Goal: Task Accomplishment & Management: Manage account settings

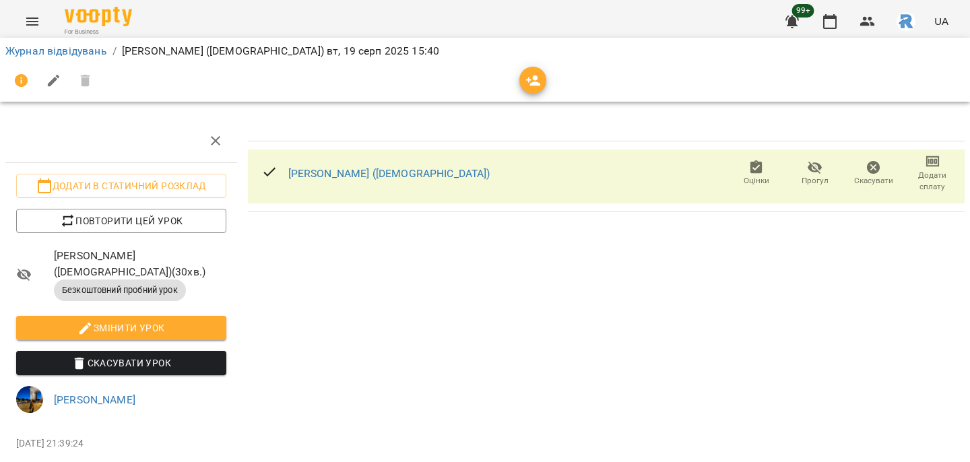
click at [43, 22] on button "Menu" at bounding box center [32, 21] width 32 height 32
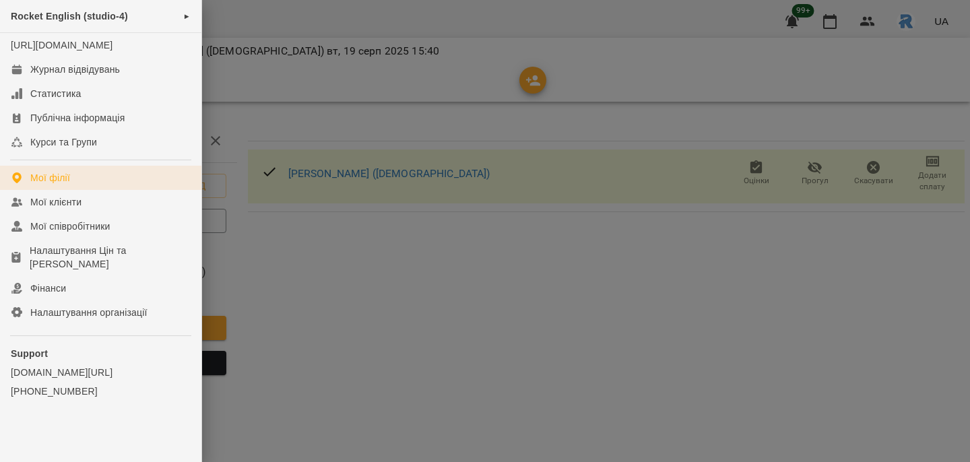
click at [98, 185] on link "Мої філії" at bounding box center [100, 178] width 201 height 24
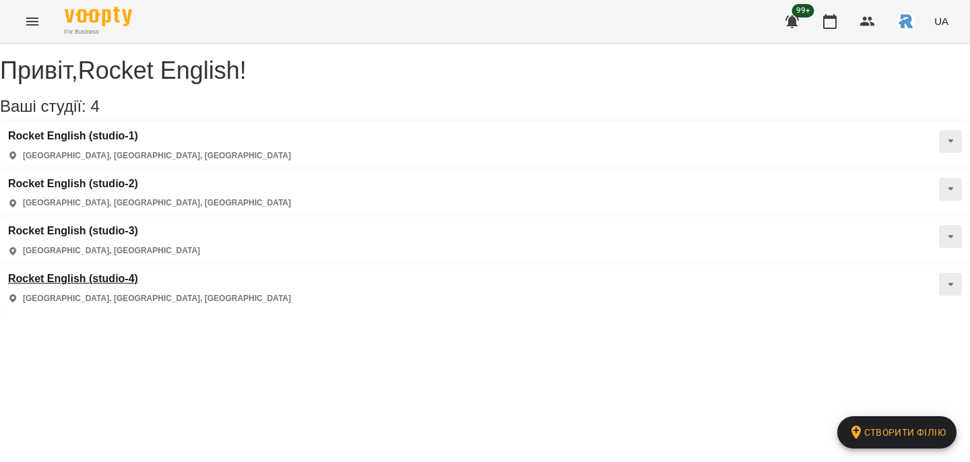
click at [121, 273] on h3 "Rocket English (studio-4)" at bounding box center [149, 279] width 283 height 12
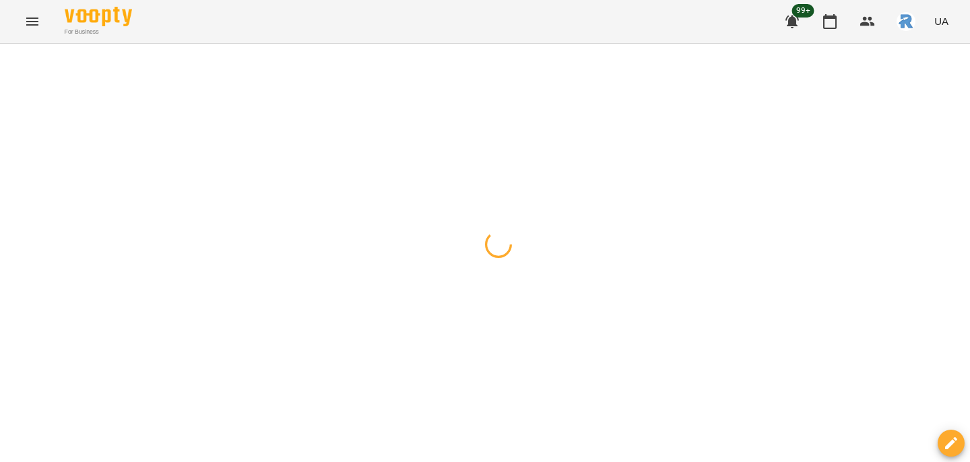
click at [15, 55] on button "button" at bounding box center [13, 59] width 19 height 27
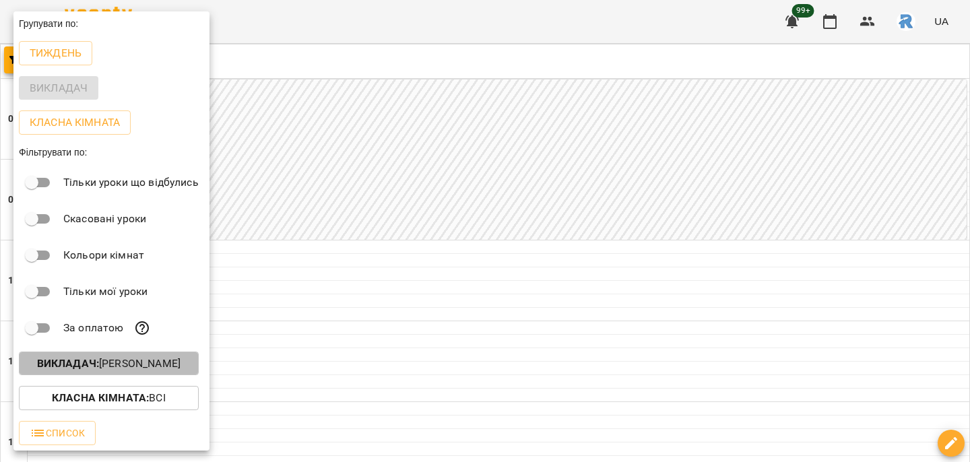
click at [115, 371] on p "Викладач : [PERSON_NAME]" at bounding box center [108, 364] width 143 height 16
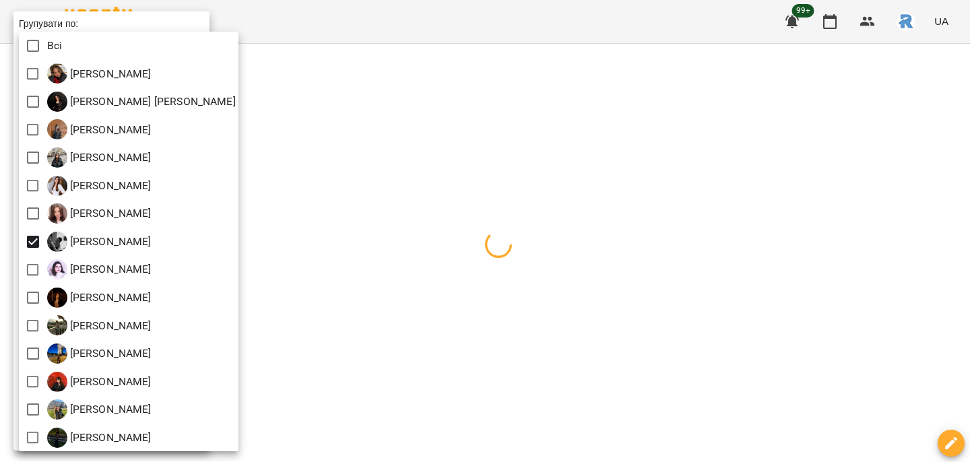
click at [632, 281] on div at bounding box center [485, 231] width 970 height 462
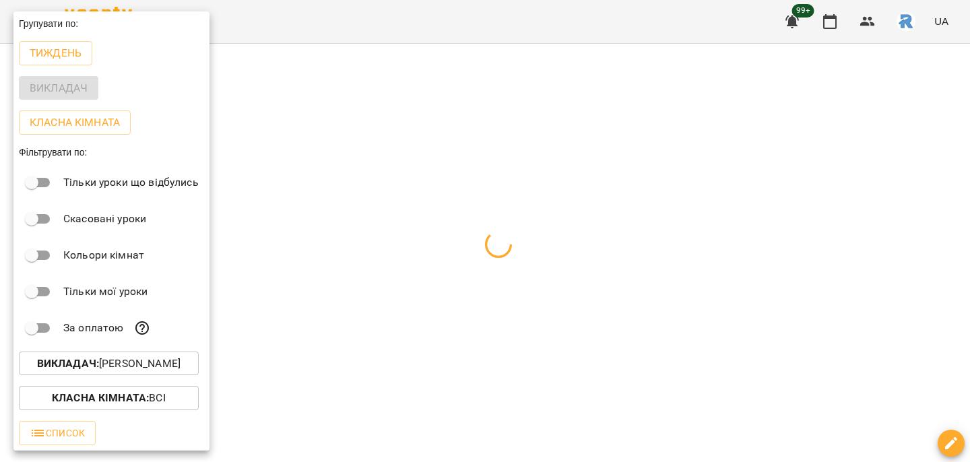
click at [632, 281] on div at bounding box center [485, 231] width 970 height 462
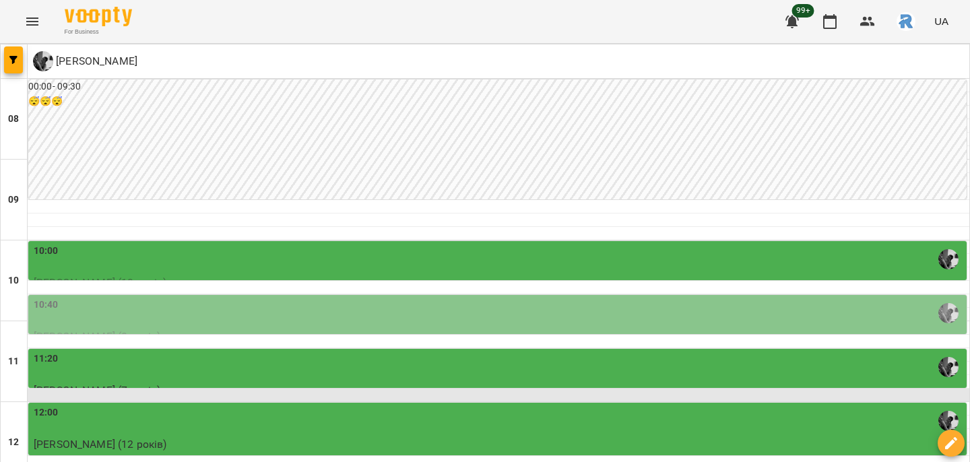
scroll to position [106, 0]
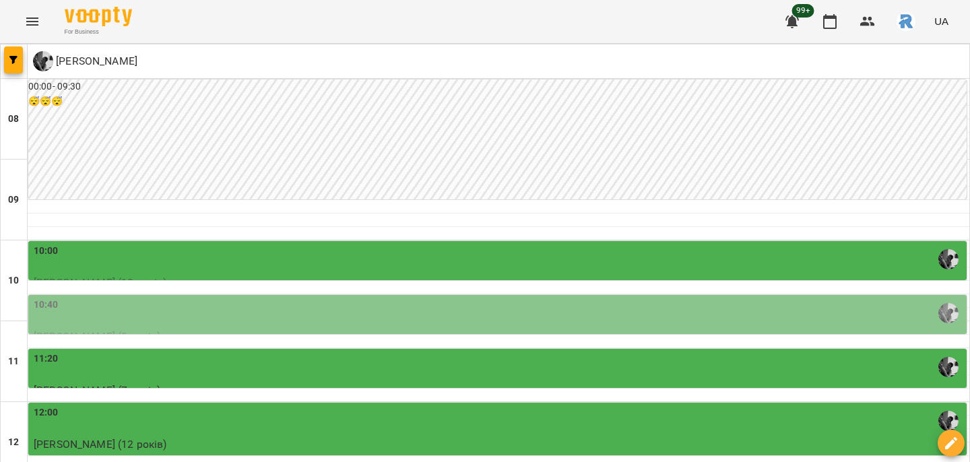
click at [366, 244] on div "10:00" at bounding box center [499, 259] width 930 height 31
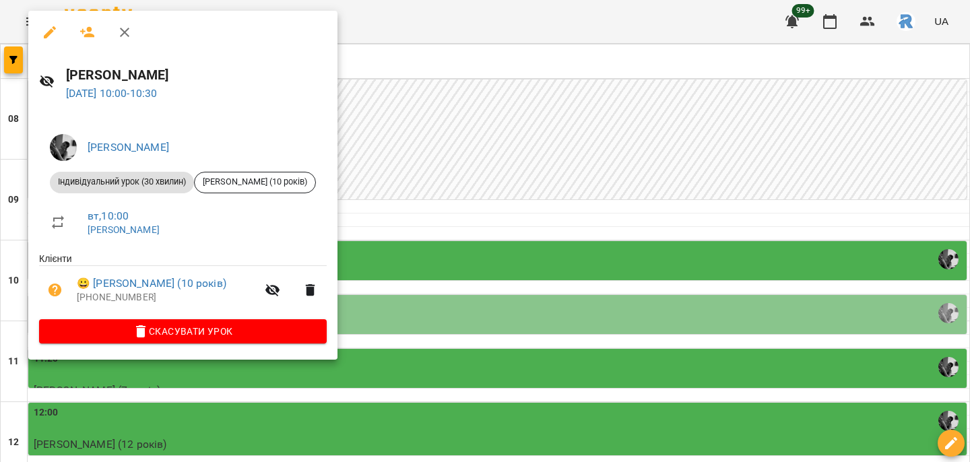
click at [395, 195] on div at bounding box center [485, 231] width 970 height 462
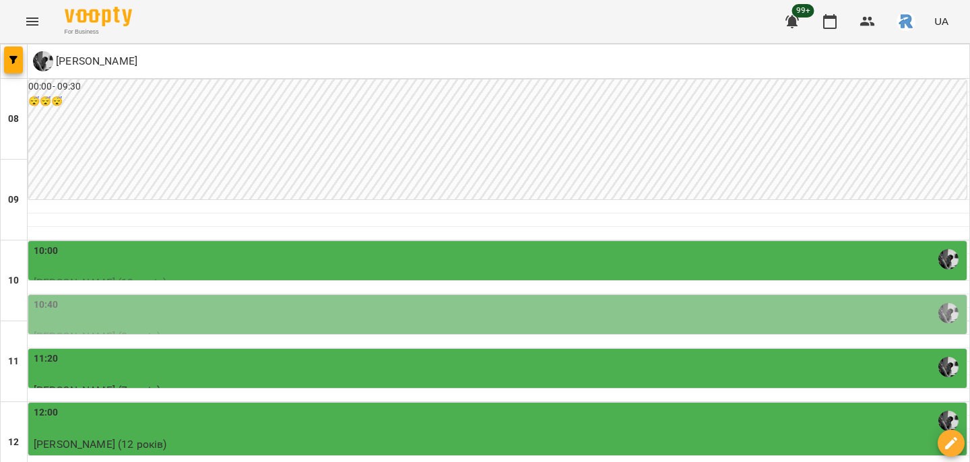
click at [395, 298] on div "10:40" at bounding box center [499, 313] width 930 height 31
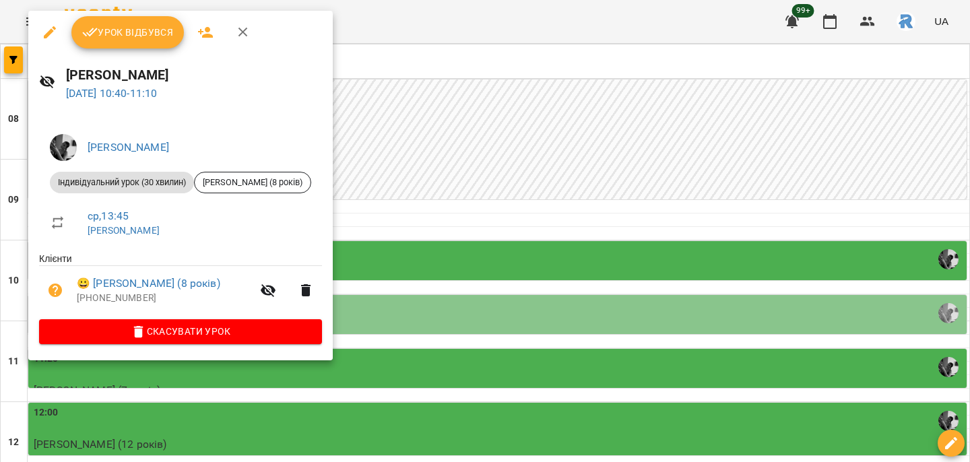
click at [395, 233] on div at bounding box center [485, 231] width 970 height 462
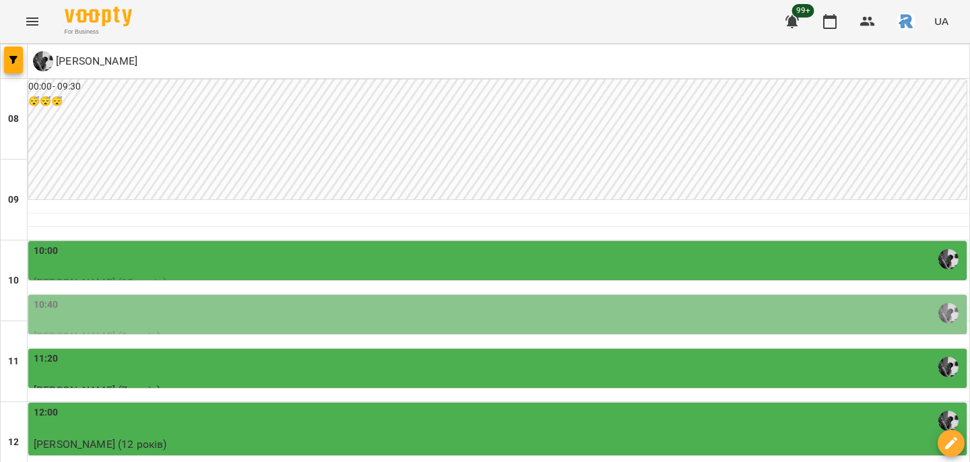
click at [391, 351] on div "11:20" at bounding box center [499, 366] width 930 height 31
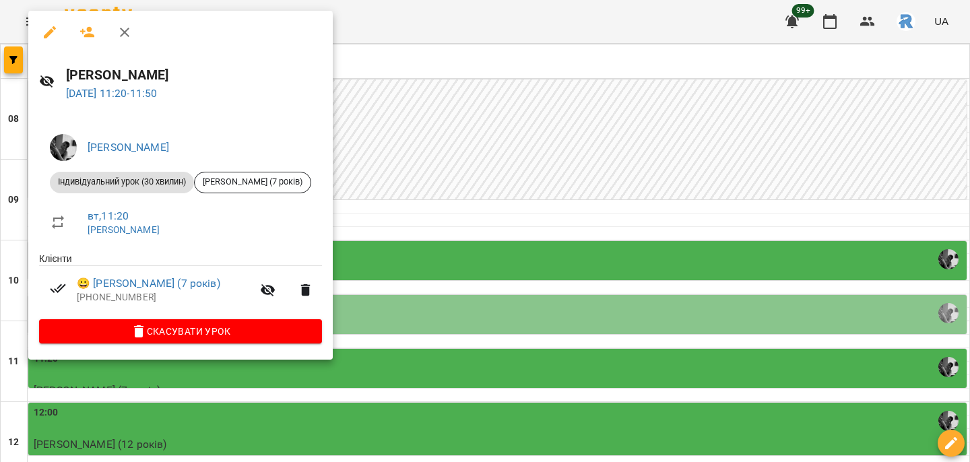
click at [448, 270] on div at bounding box center [485, 231] width 970 height 462
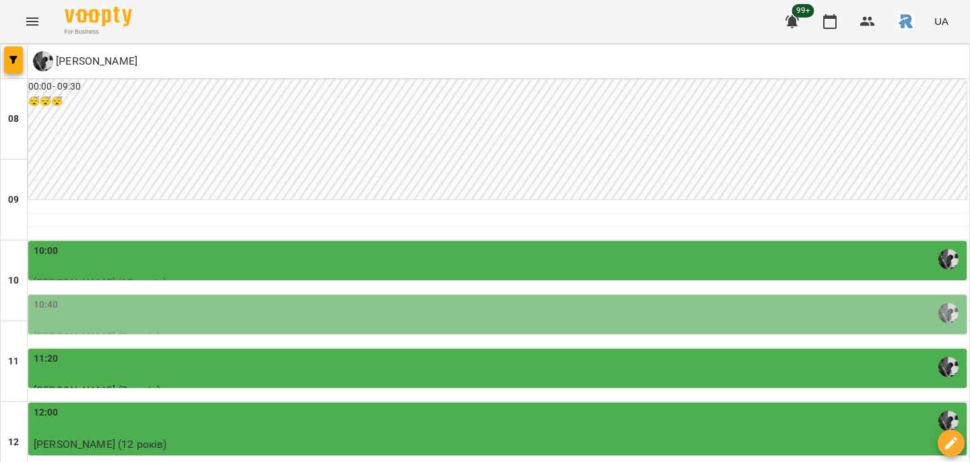
scroll to position [194, 0]
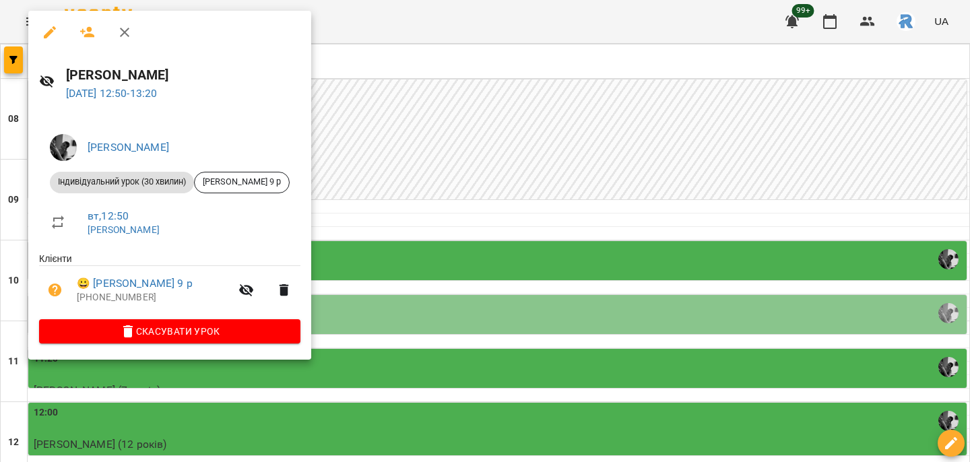
click at [439, 297] on div at bounding box center [485, 231] width 970 height 462
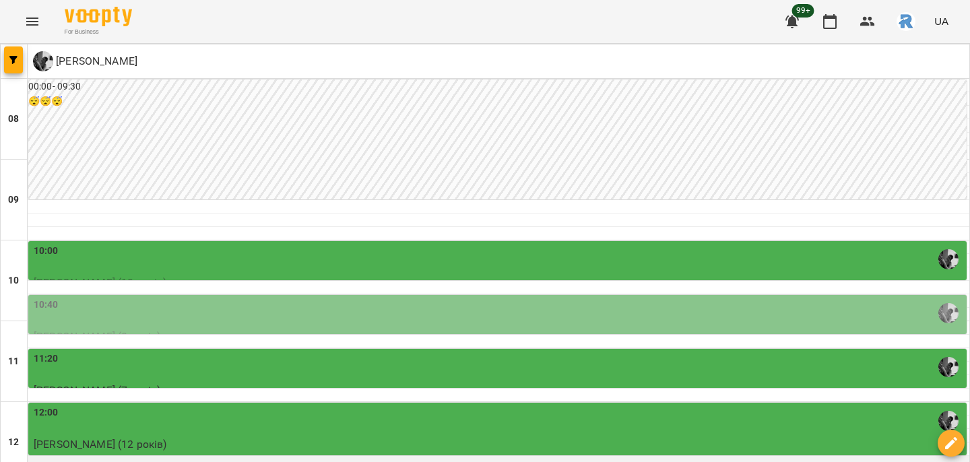
scroll to position [272, 0]
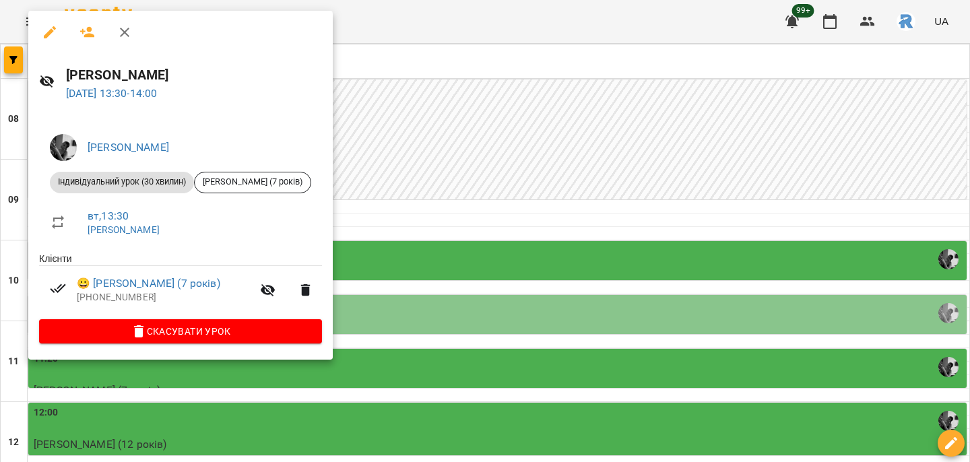
click at [432, 269] on div at bounding box center [485, 231] width 970 height 462
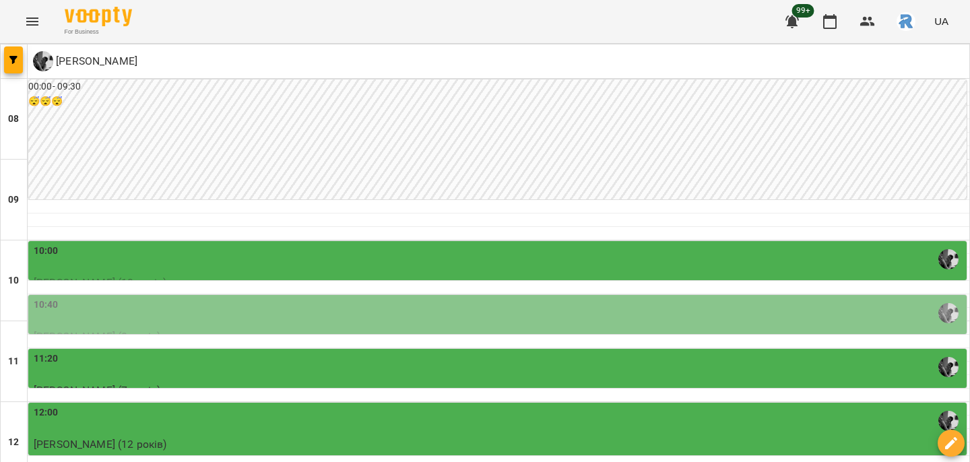
scroll to position [357, 0]
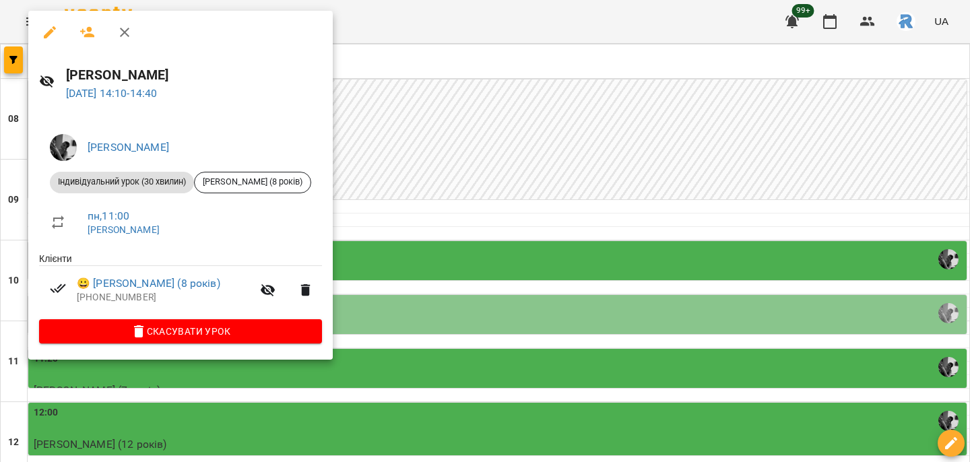
click at [437, 242] on div at bounding box center [485, 231] width 970 height 462
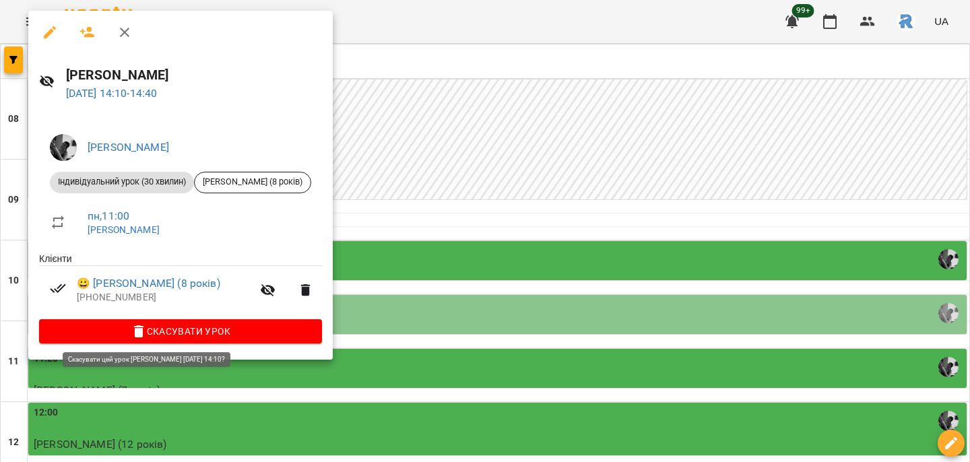
click at [201, 332] on span "Скасувати Урок" at bounding box center [180, 331] width 261 height 16
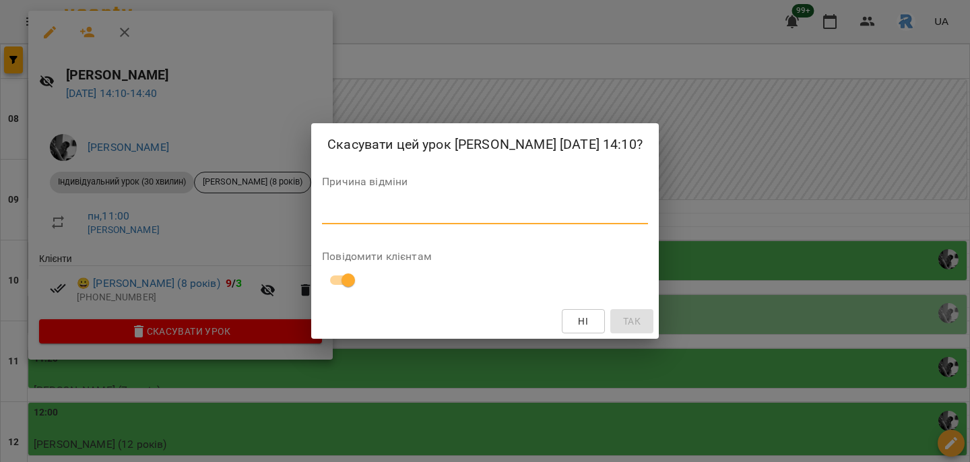
click at [322, 220] on textarea at bounding box center [485, 213] width 326 height 12
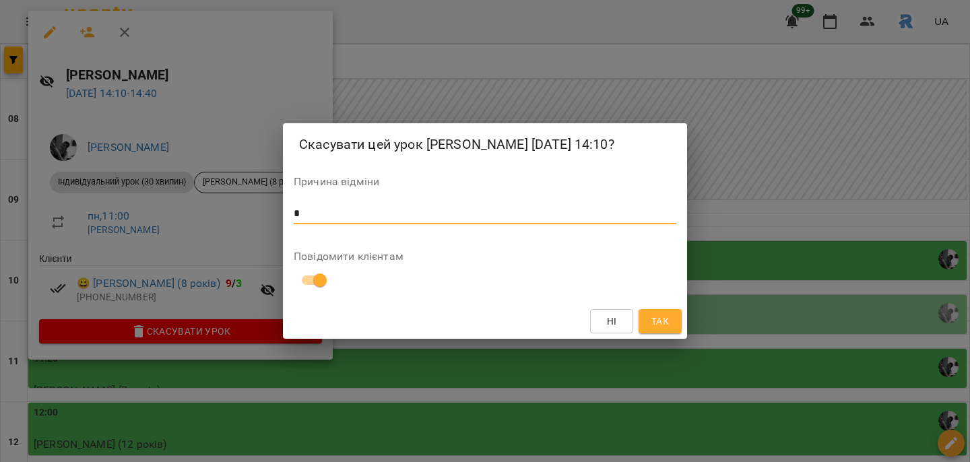
type textarea "*"
click at [659, 329] on span "Так" at bounding box center [660, 321] width 18 height 16
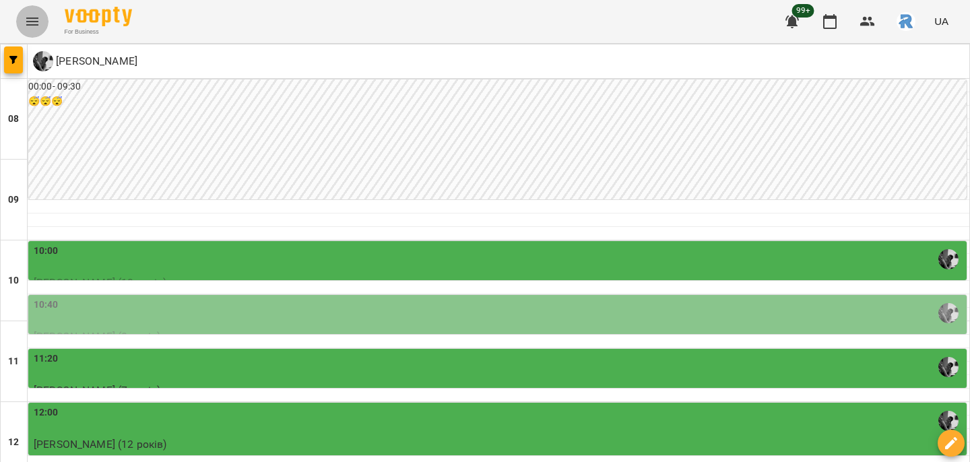
click at [24, 25] on icon "Menu" at bounding box center [32, 21] width 16 height 16
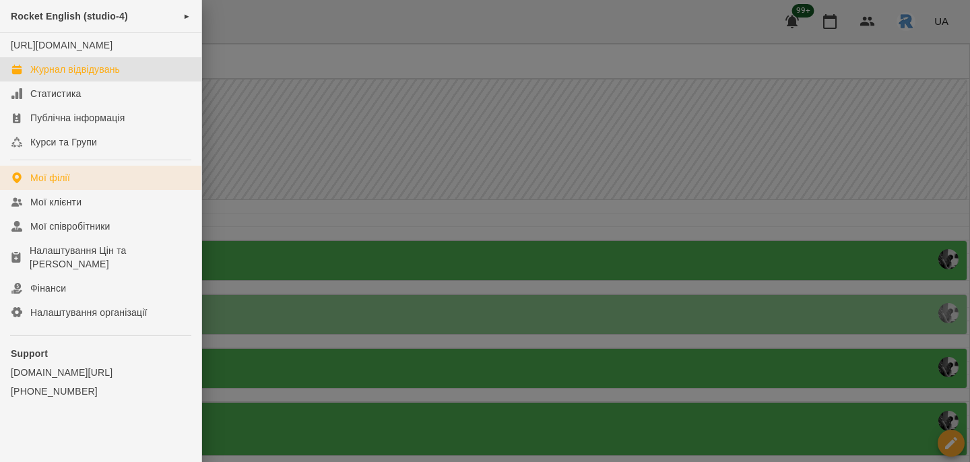
click at [67, 182] on link "Мої філії" at bounding box center [100, 178] width 201 height 24
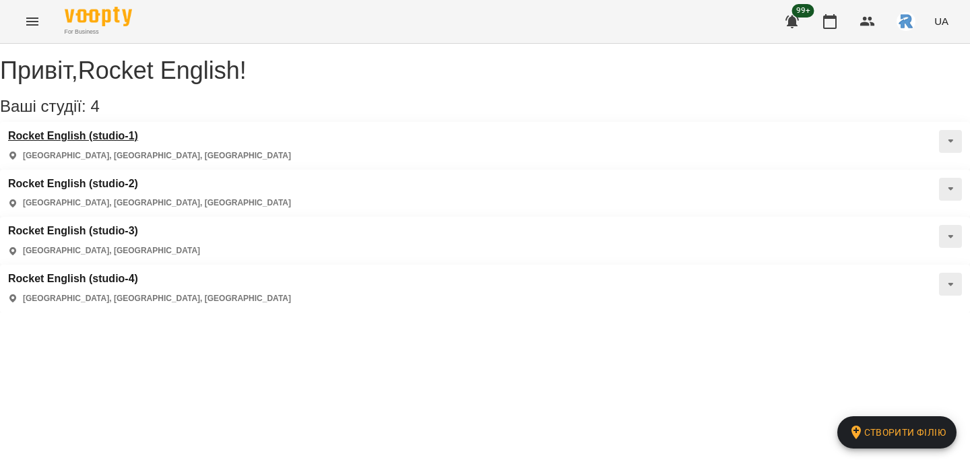
click at [81, 142] on h3 "Rocket English (studio-1)" at bounding box center [149, 136] width 283 height 12
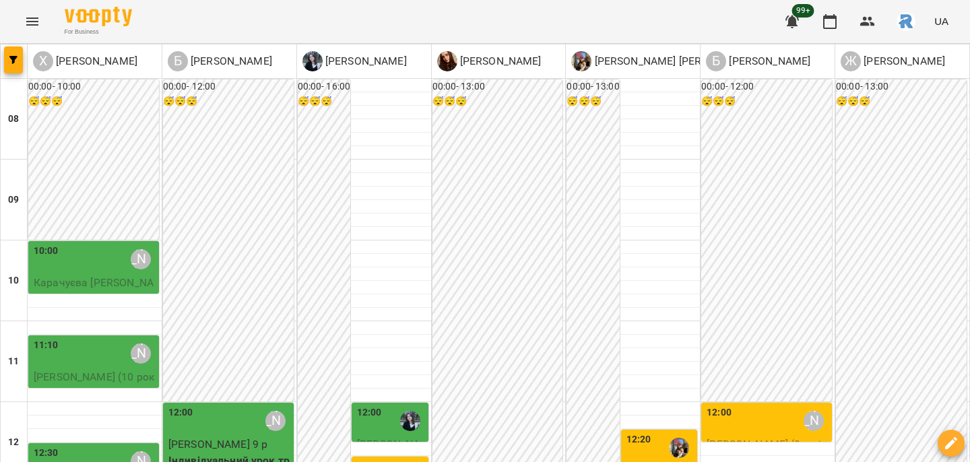
scroll to position [114, 0]
click at [7, 55] on button "button" at bounding box center [13, 59] width 19 height 27
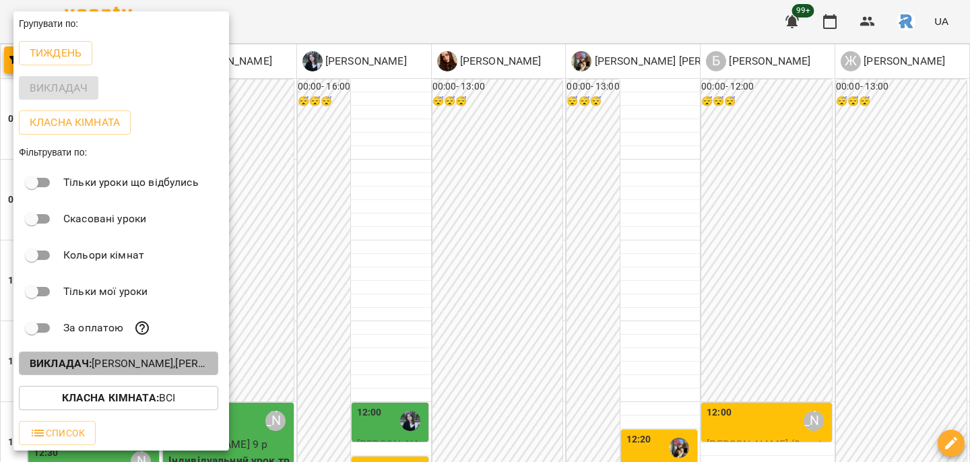
click at [161, 372] on button "Викладач : [PERSON_NAME],[PERSON_NAME],[PERSON_NAME],[PERSON_NAME] [PERSON_NAME…" at bounding box center [118, 363] width 199 height 24
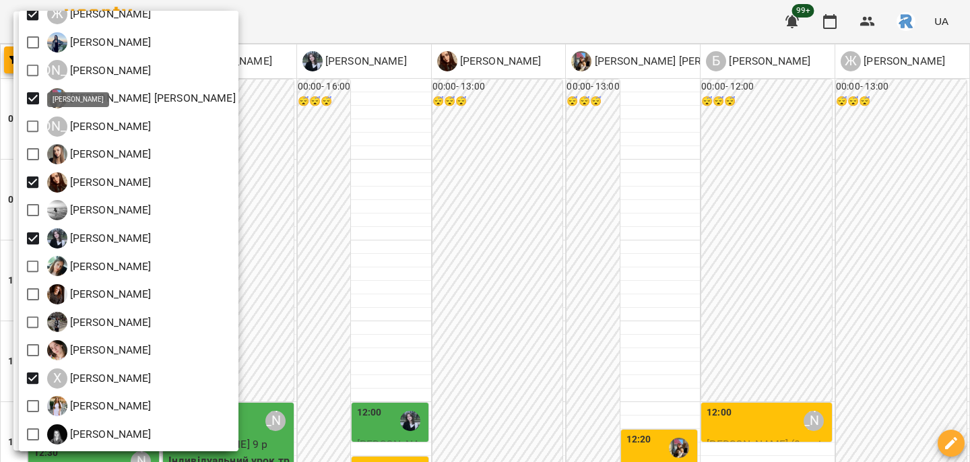
scroll to position [234, 0]
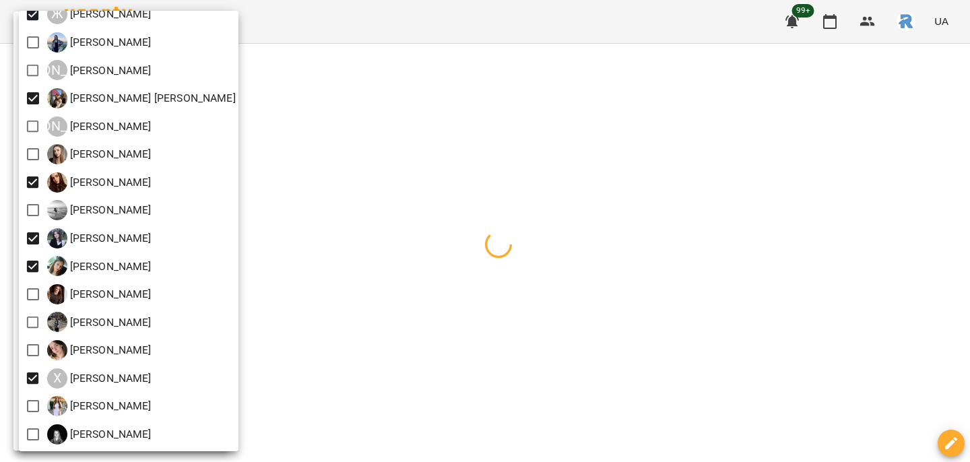
click at [411, 272] on div at bounding box center [485, 231] width 970 height 462
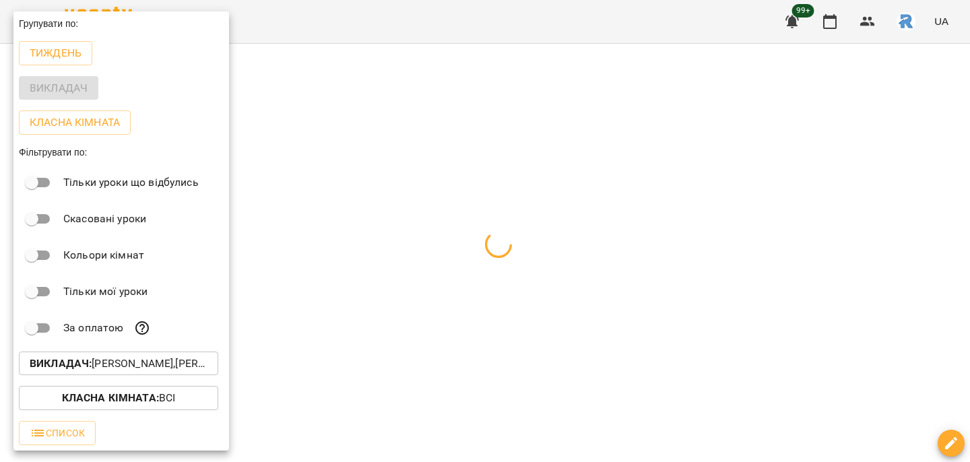
click at [411, 272] on div at bounding box center [485, 231] width 970 height 462
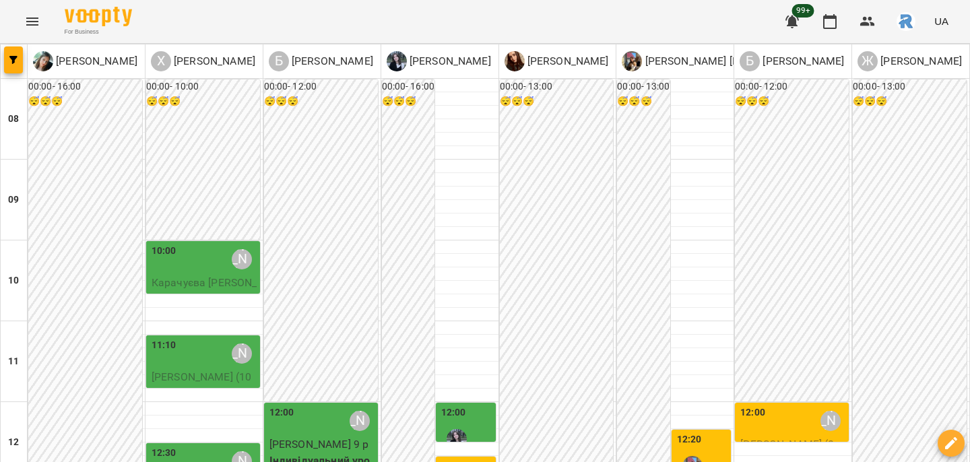
click at [468, 289] on div at bounding box center [439, 287] width 117 height 13
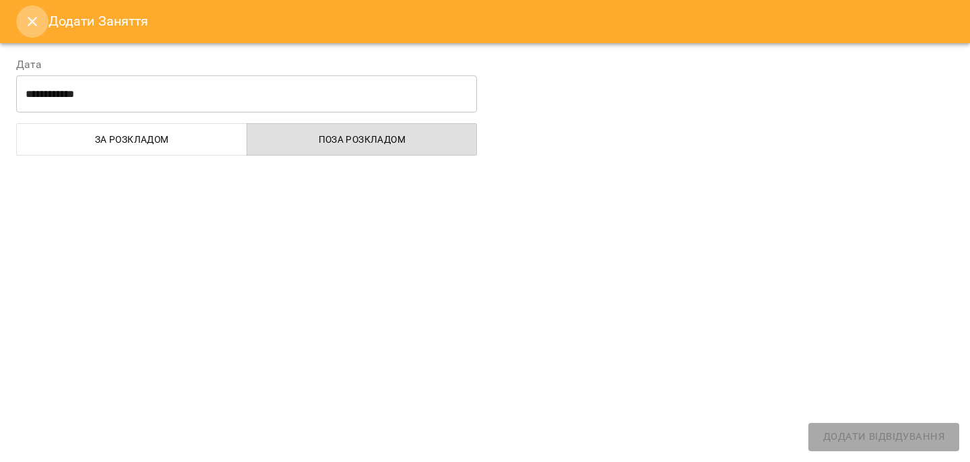
click at [38, 23] on icon "Close" at bounding box center [32, 21] width 16 height 16
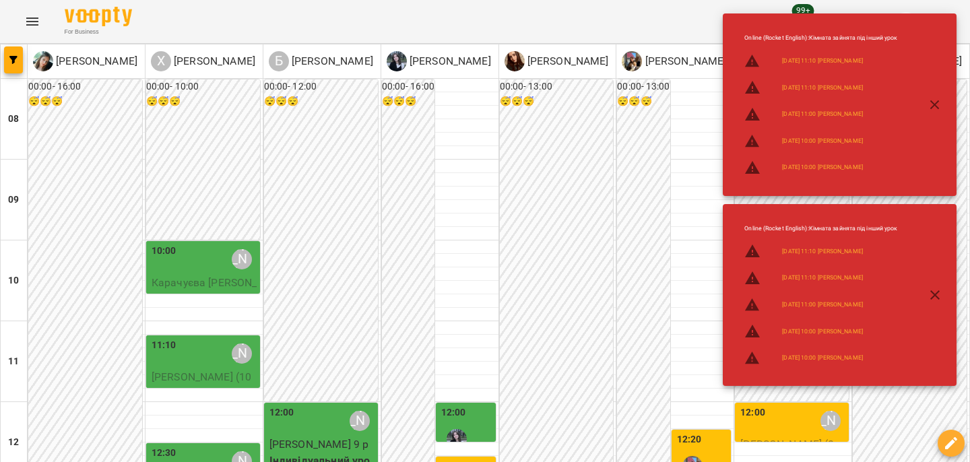
scroll to position [232, 0]
click at [929, 290] on icon "button" at bounding box center [935, 295] width 16 height 16
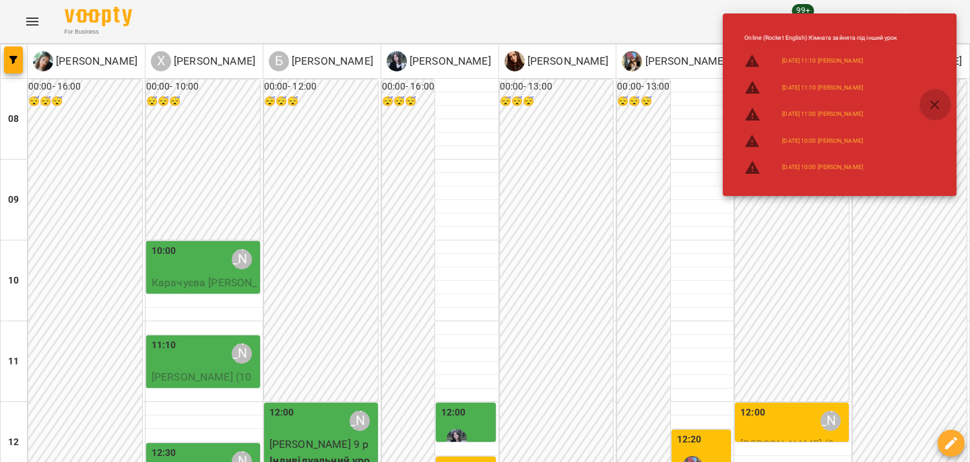
click at [934, 106] on icon "button" at bounding box center [935, 105] width 16 height 16
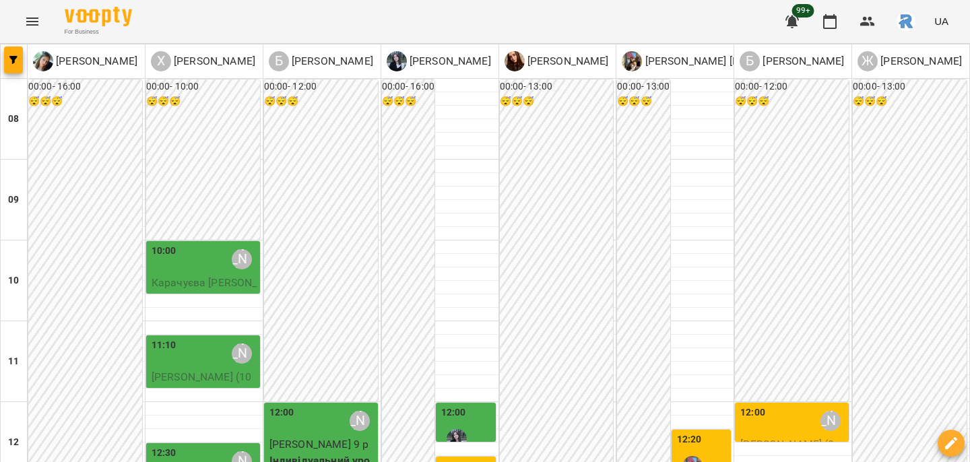
scroll to position [729, 0]
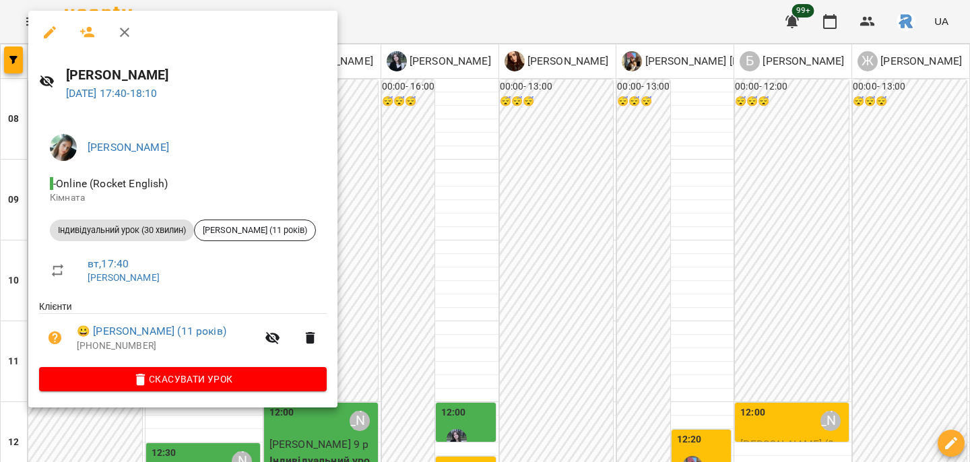
click at [429, 168] on div at bounding box center [485, 231] width 970 height 462
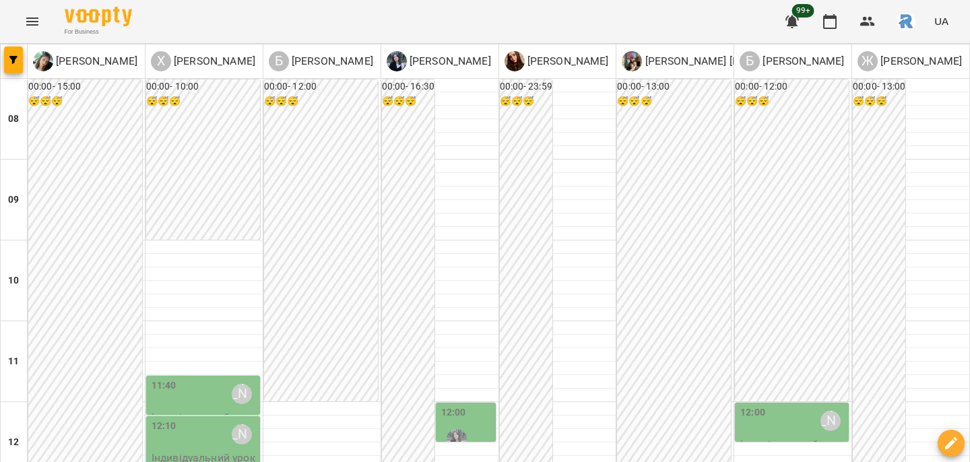
scroll to position [817, 0]
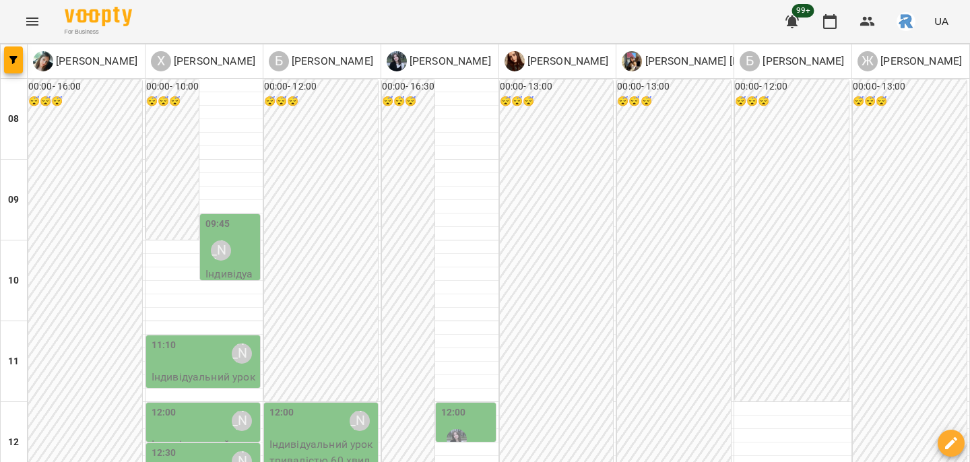
scroll to position [729, 0]
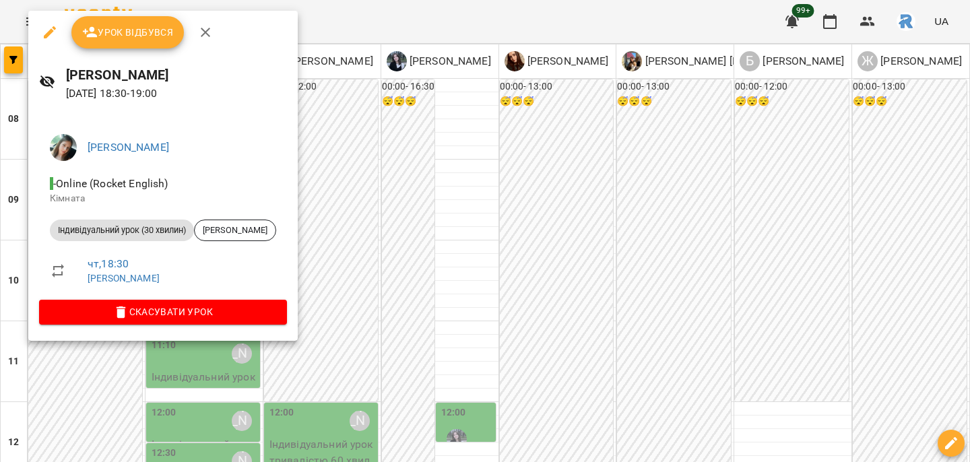
click at [414, 233] on div at bounding box center [485, 231] width 970 height 462
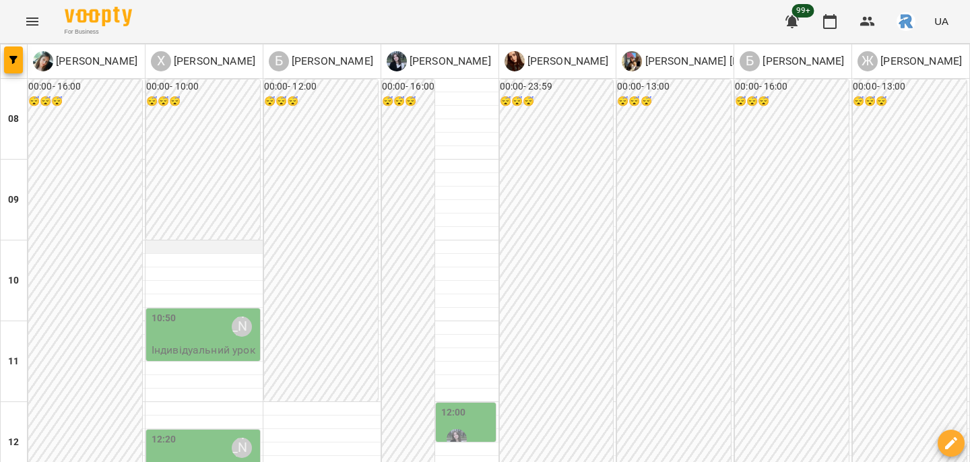
scroll to position [209, 0]
click at [221, 432] on div "12:20 [PERSON_NAME]" at bounding box center [205, 447] width 106 height 31
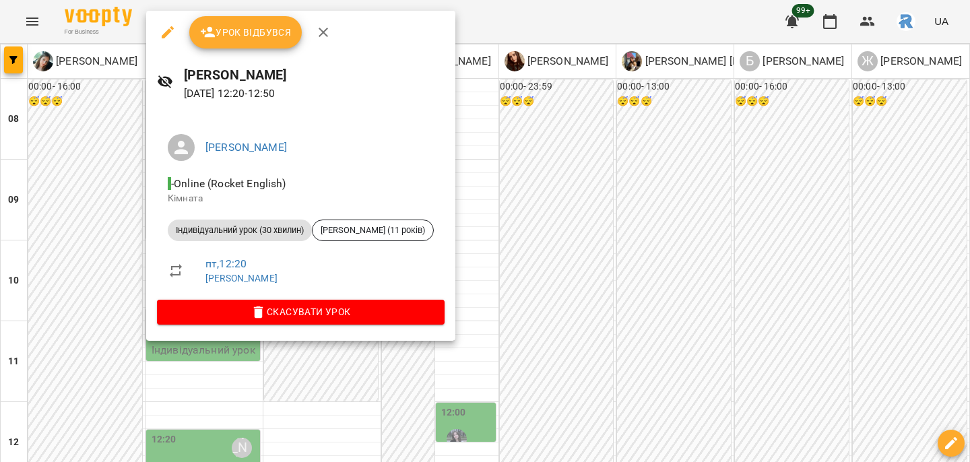
click at [503, 276] on div at bounding box center [485, 231] width 970 height 462
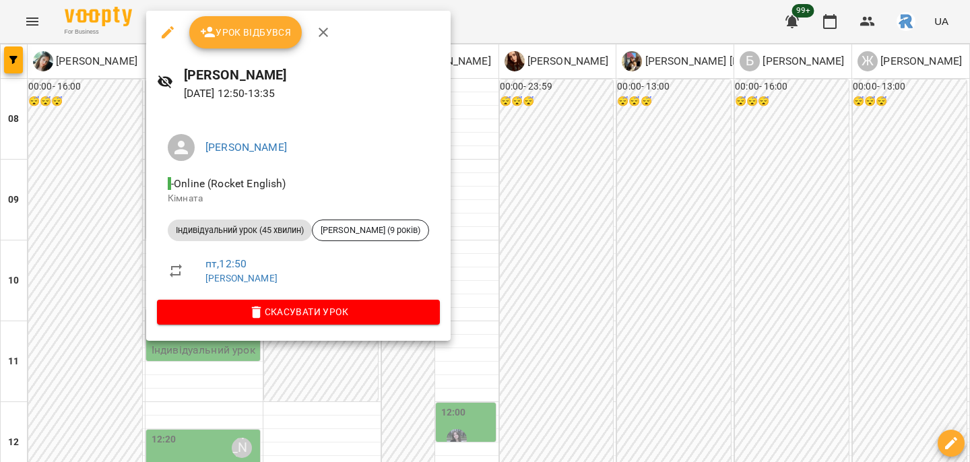
click at [95, 245] on div at bounding box center [485, 231] width 970 height 462
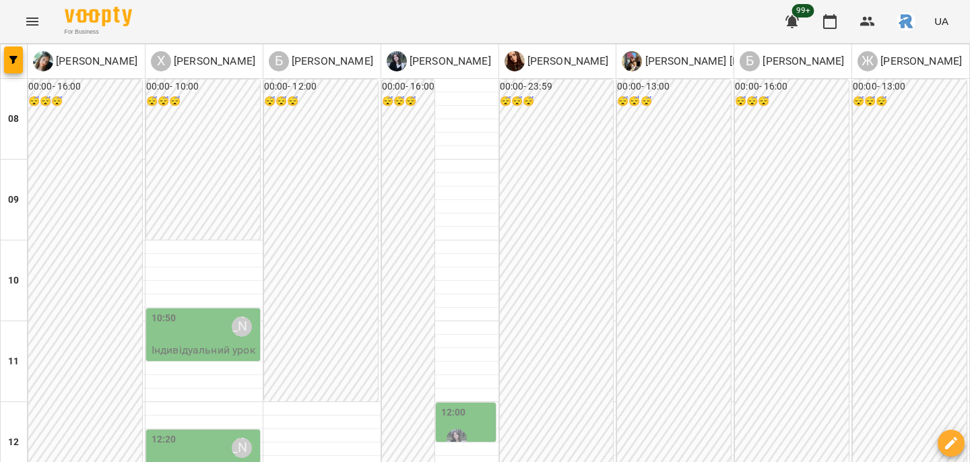
click at [35, 17] on icon "Menu" at bounding box center [32, 21] width 16 height 16
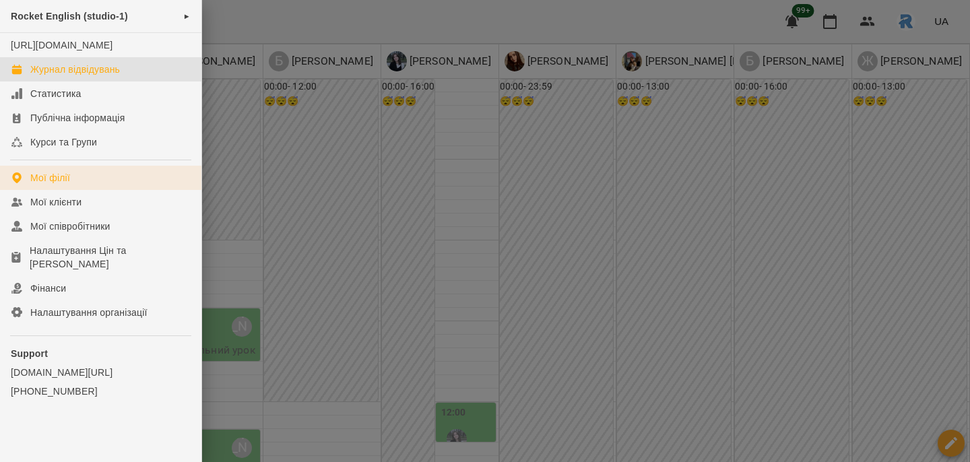
click at [64, 184] on div "Мої філії" at bounding box center [50, 177] width 40 height 13
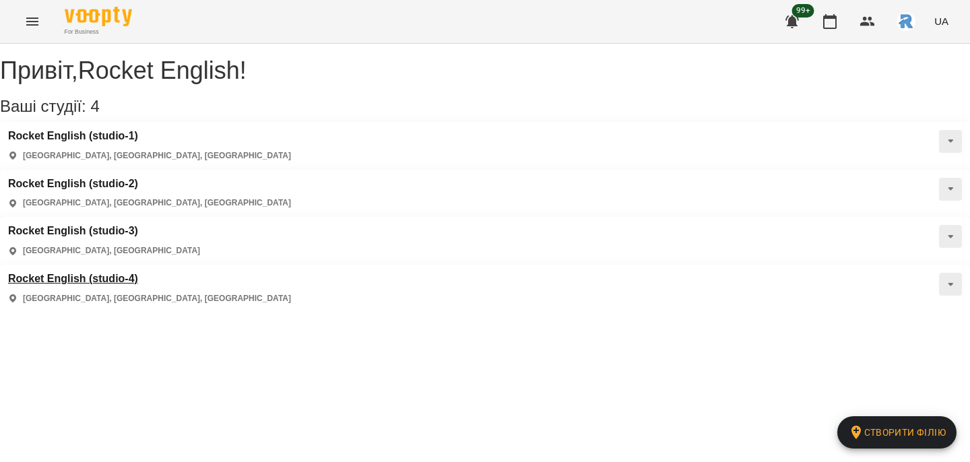
click at [129, 273] on h3 "Rocket English (studio-4)" at bounding box center [149, 279] width 283 height 12
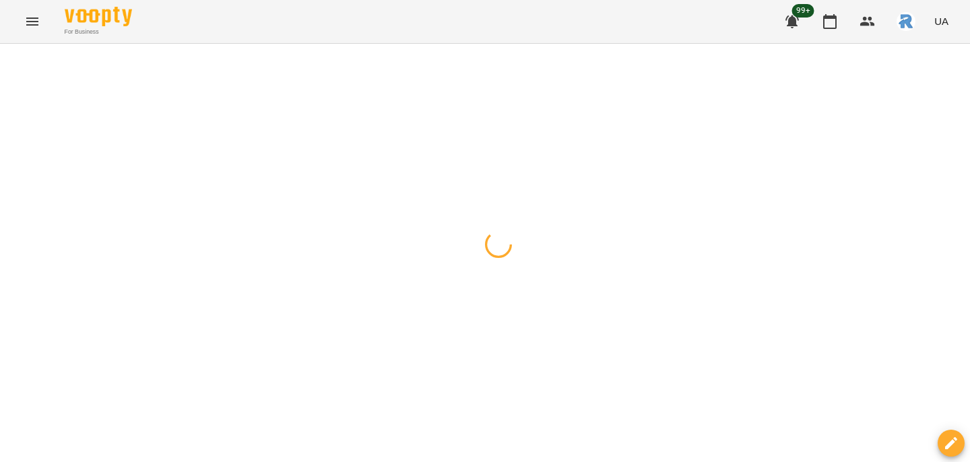
click at [13, 47] on button "button" at bounding box center [13, 59] width 19 height 27
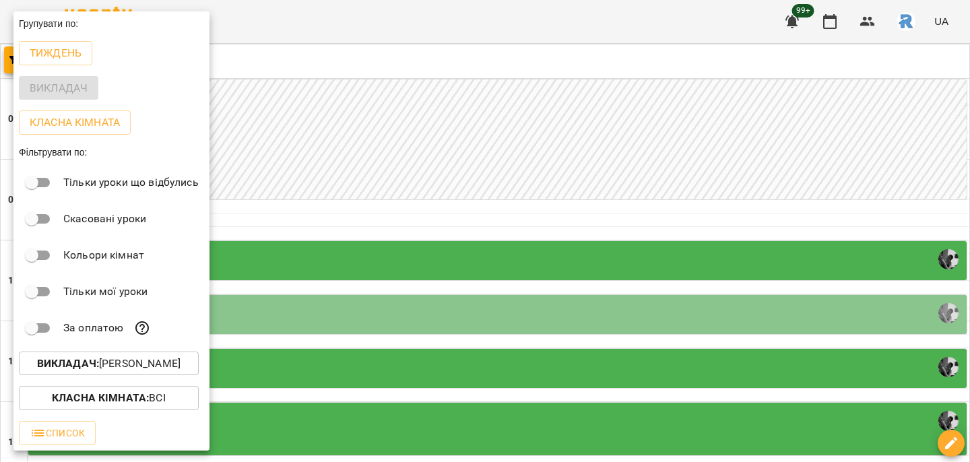
click at [119, 357] on p "Викладач : [PERSON_NAME]" at bounding box center [108, 364] width 143 height 16
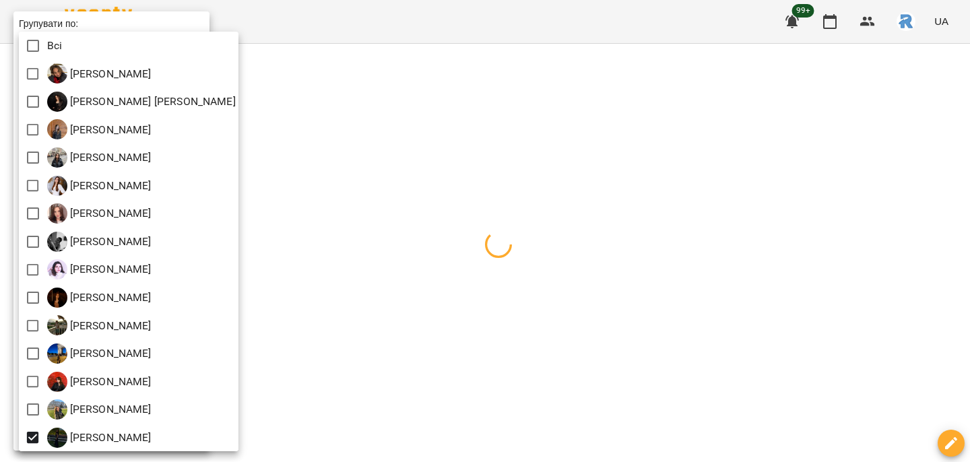
click at [360, 333] on div at bounding box center [485, 231] width 970 height 462
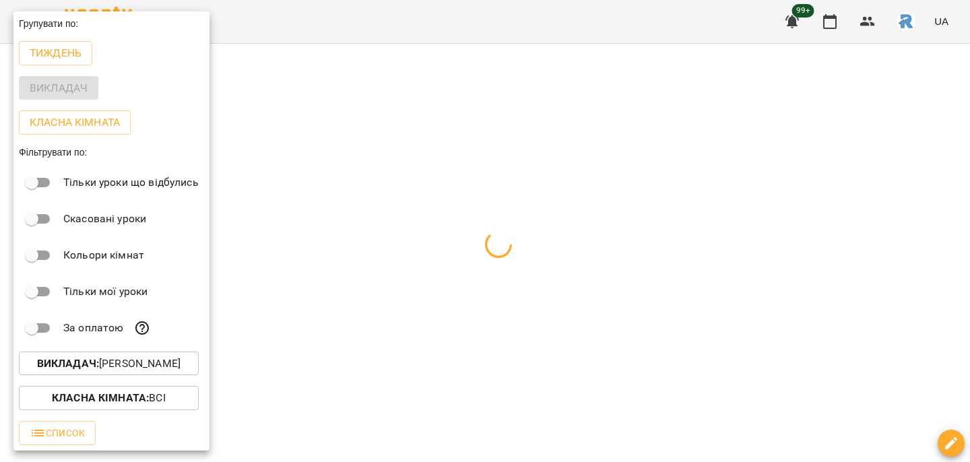
click at [358, 333] on div at bounding box center [485, 231] width 970 height 462
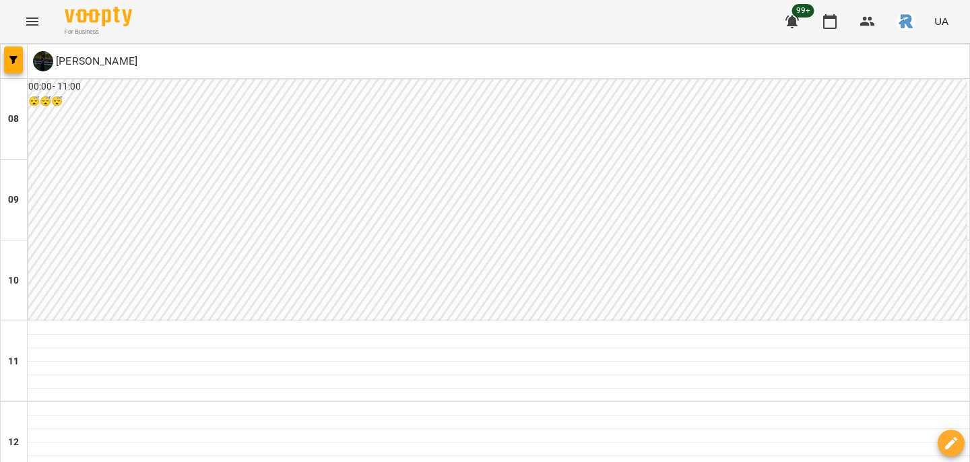
scroll to position [416, 0]
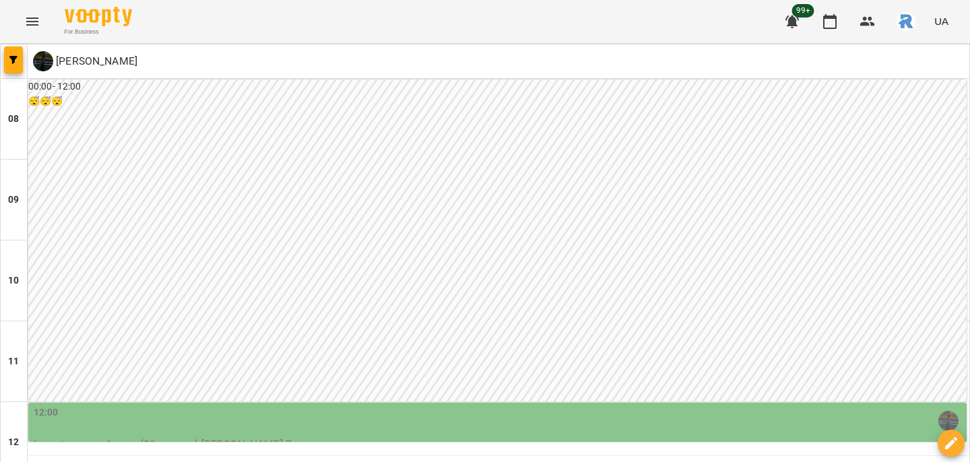
scroll to position [207, 0]
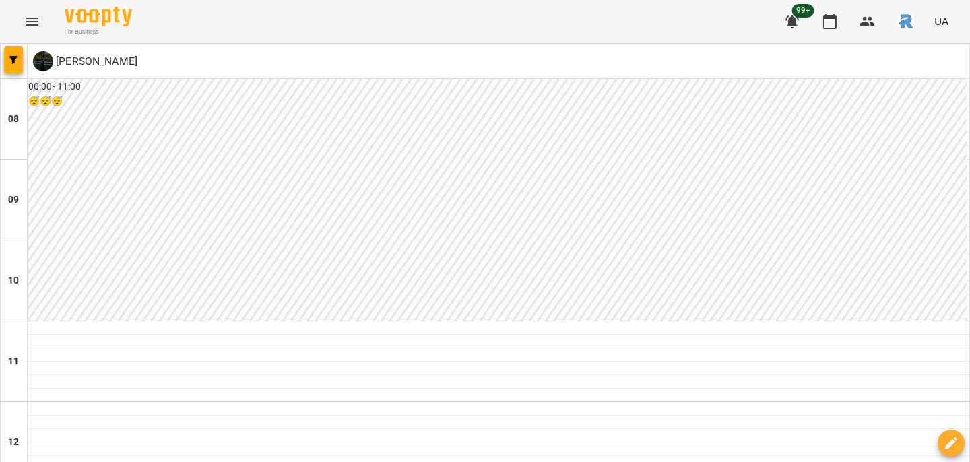
scroll to position [323, 0]
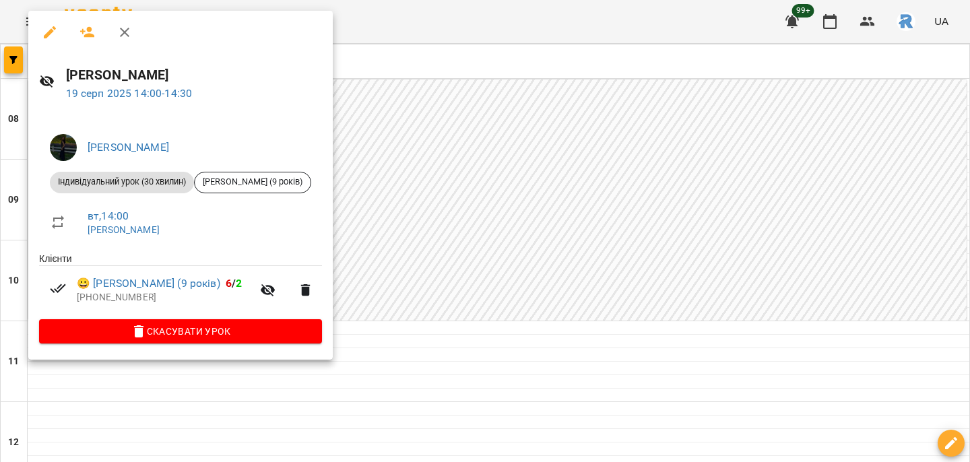
click at [438, 263] on div at bounding box center [485, 231] width 970 height 462
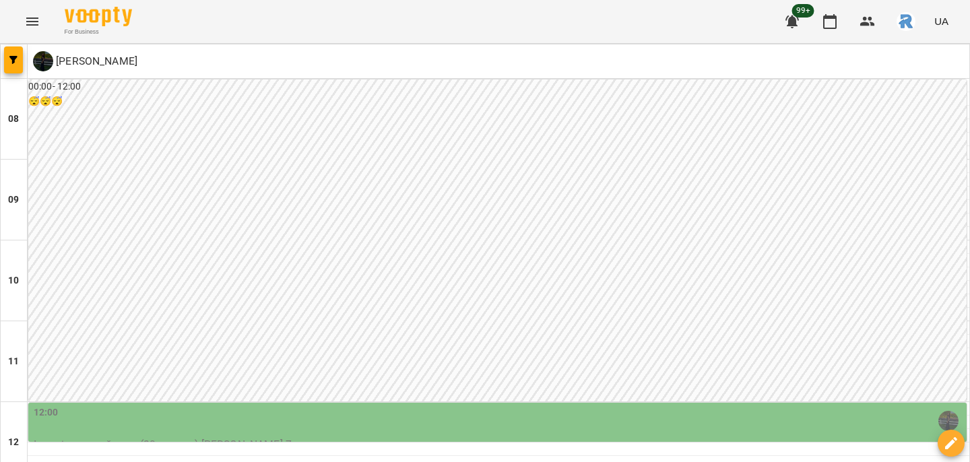
scroll to position [287, 0]
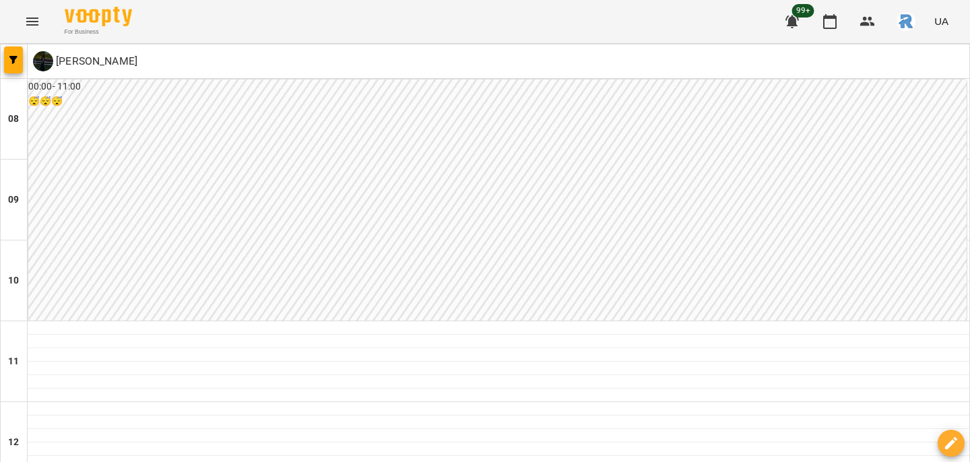
scroll to position [407, 0]
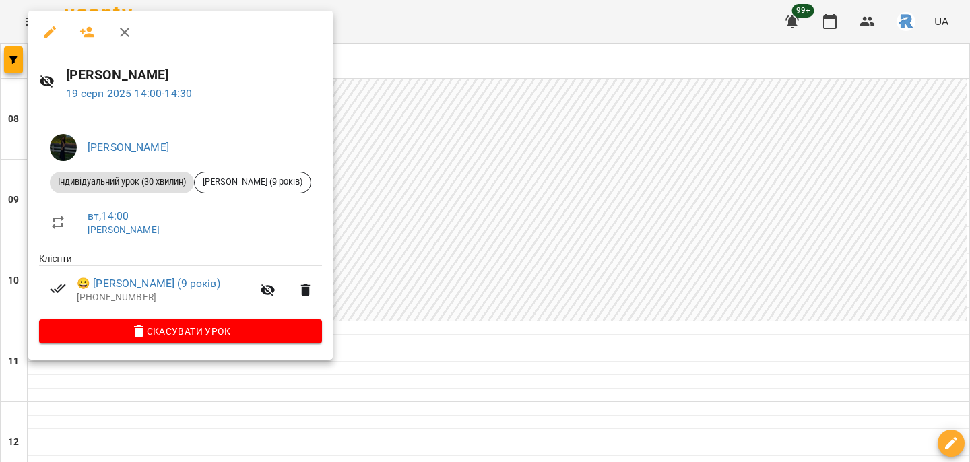
click at [53, 29] on icon "button" at bounding box center [50, 32] width 16 height 16
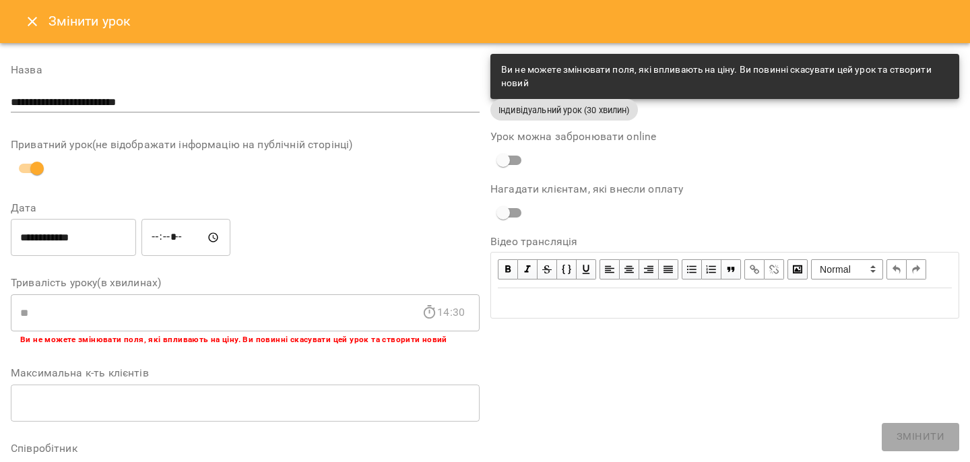
click at [49, 241] on input "**********" at bounding box center [73, 238] width 125 height 38
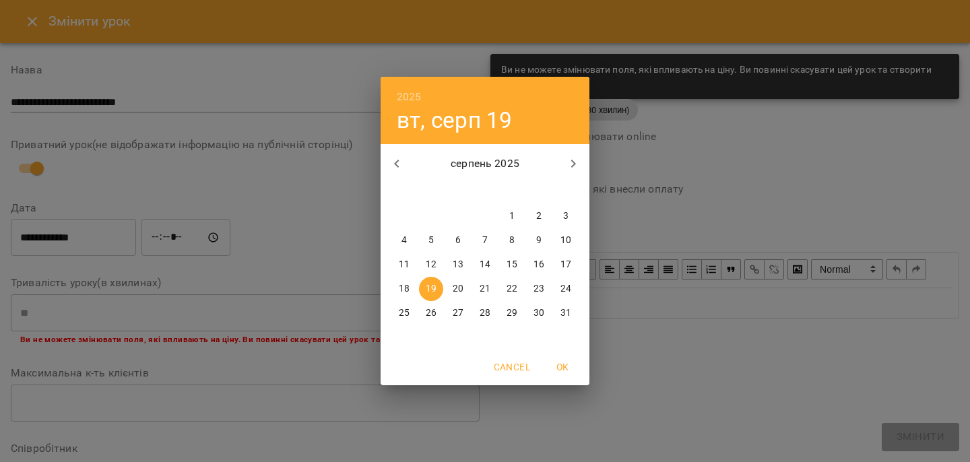
click at [457, 290] on p "20" at bounding box center [457, 288] width 11 height 13
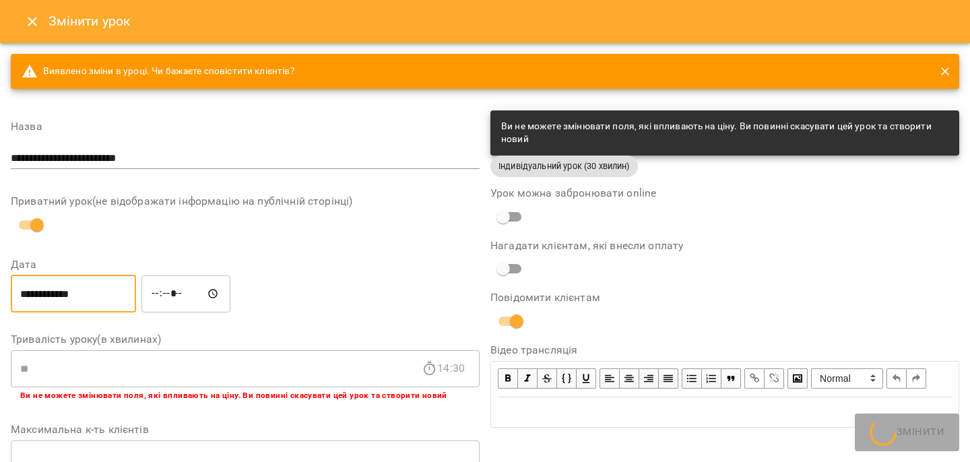
type input "**********"
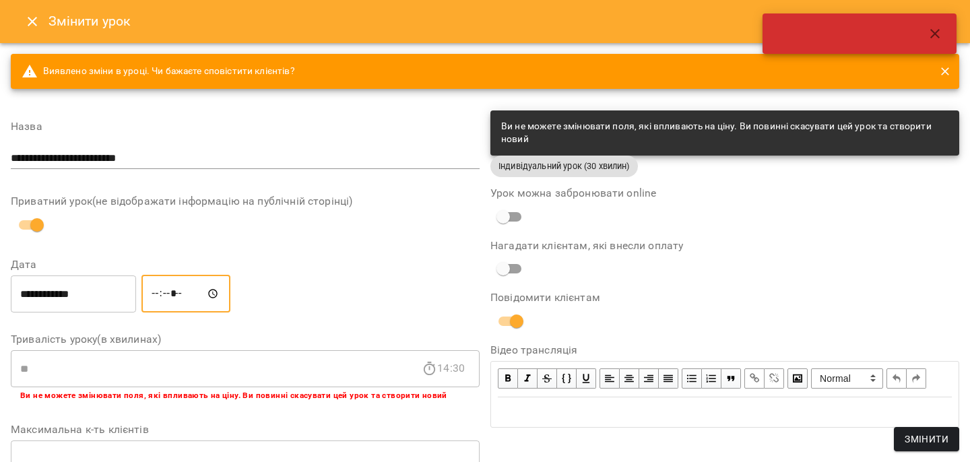
click at [170, 285] on input "*****" at bounding box center [185, 294] width 89 height 38
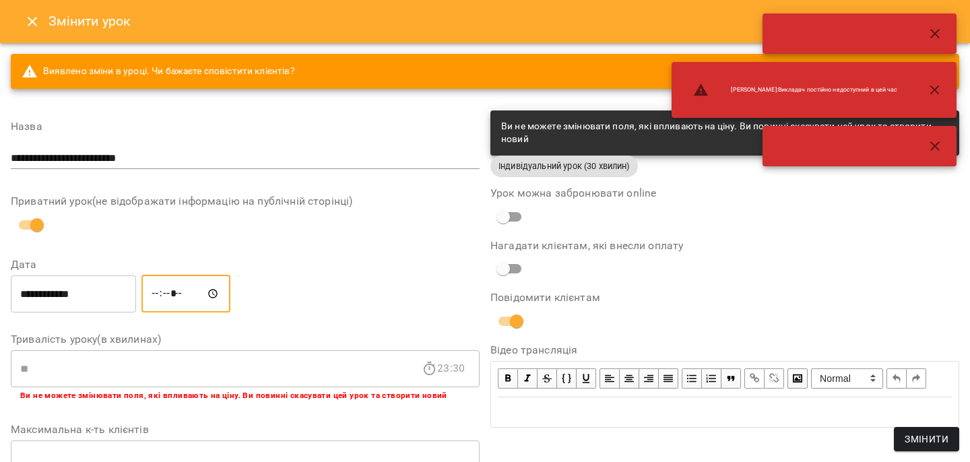
click at [169, 296] on input "*****" at bounding box center [185, 294] width 89 height 38
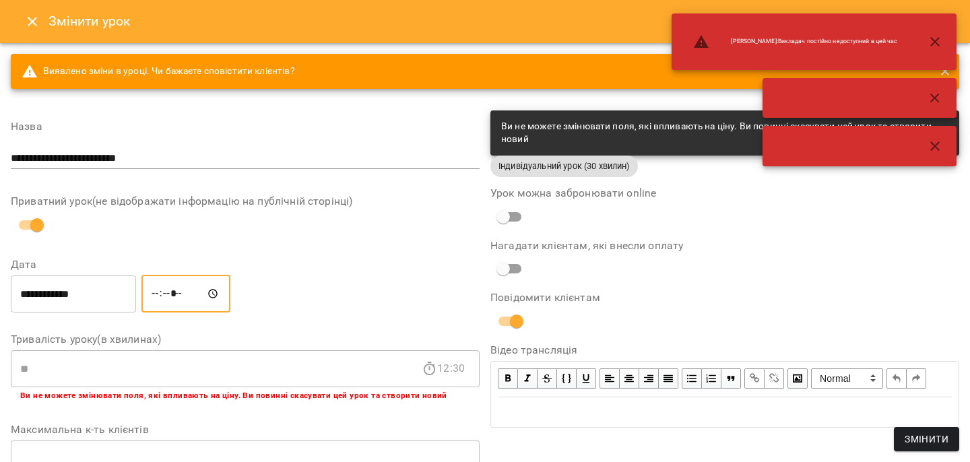
click at [183, 295] on input "*****" at bounding box center [185, 294] width 89 height 38
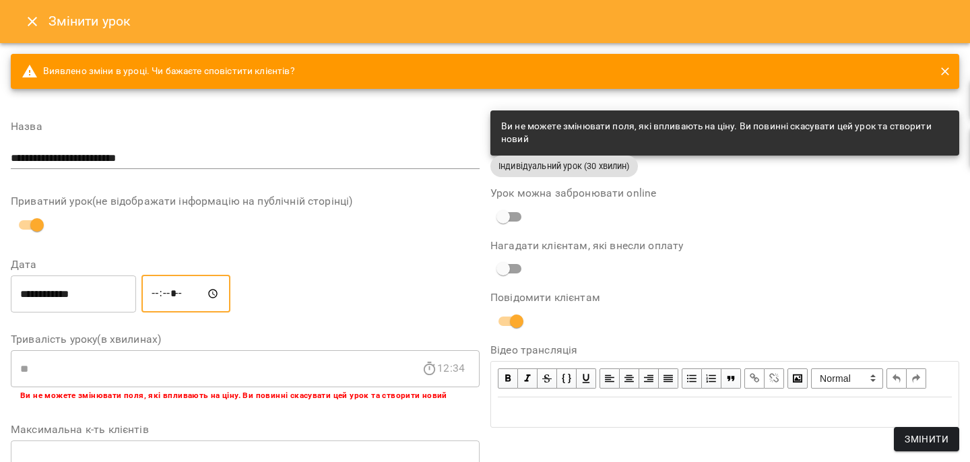
type input "*****"
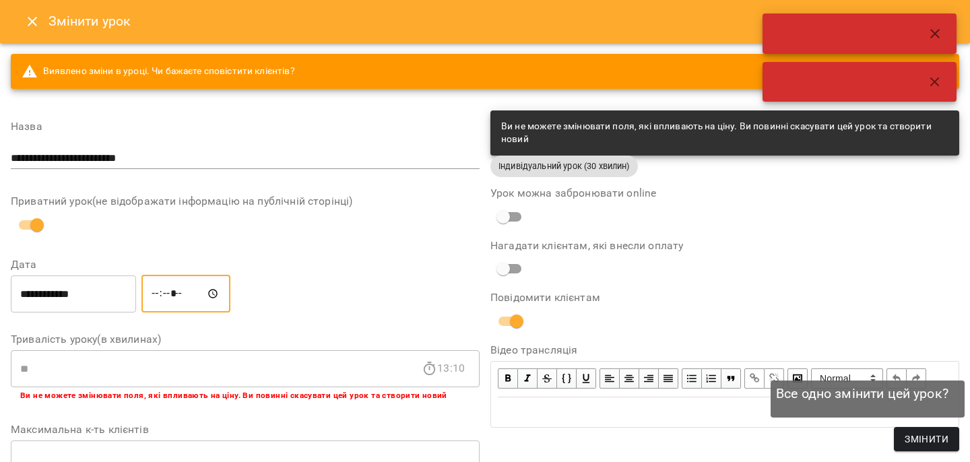
click at [912, 435] on span "Змінити" at bounding box center [926, 439] width 44 height 16
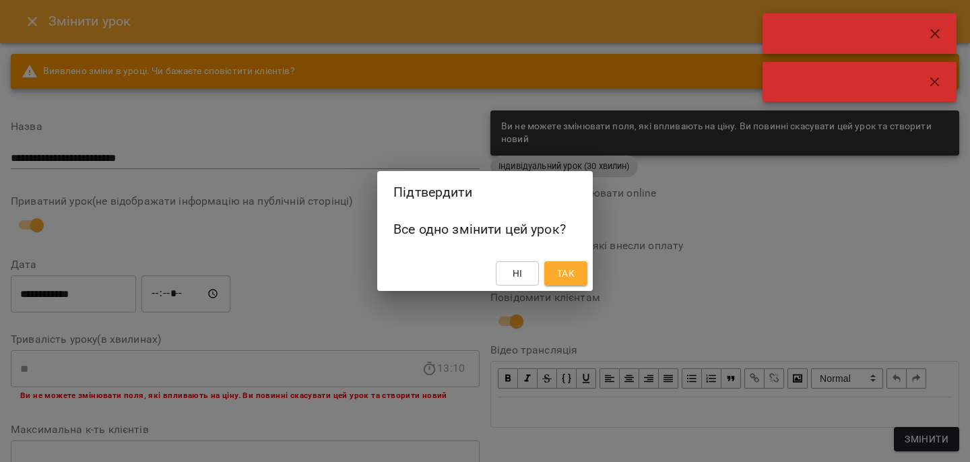
click at [565, 278] on span "Так" at bounding box center [566, 273] width 18 height 16
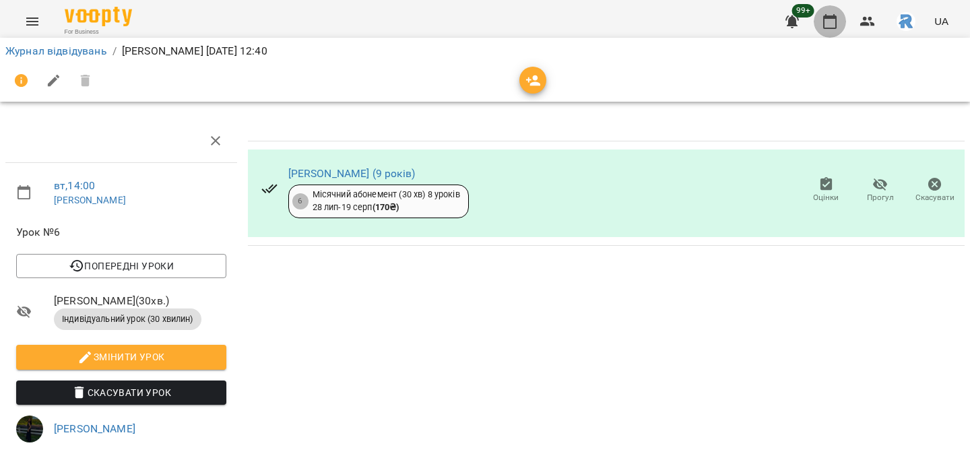
click at [823, 28] on icon "button" at bounding box center [829, 21] width 16 height 16
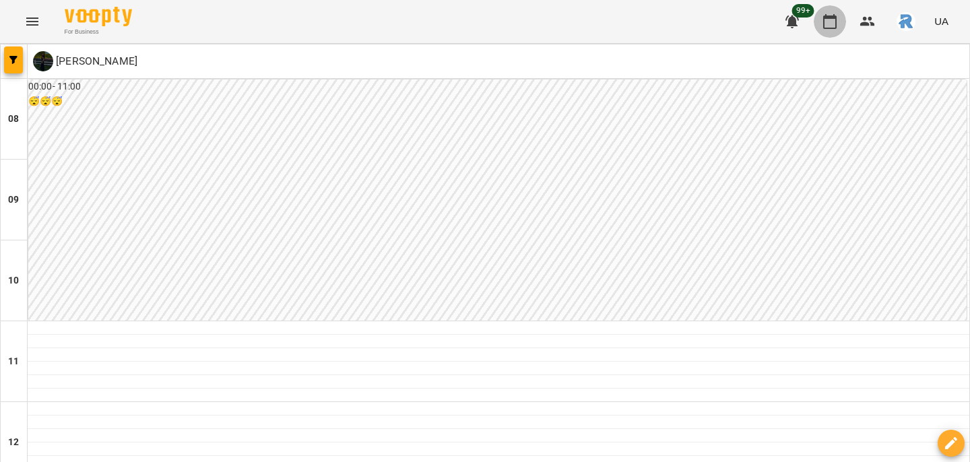
scroll to position [756, 0]
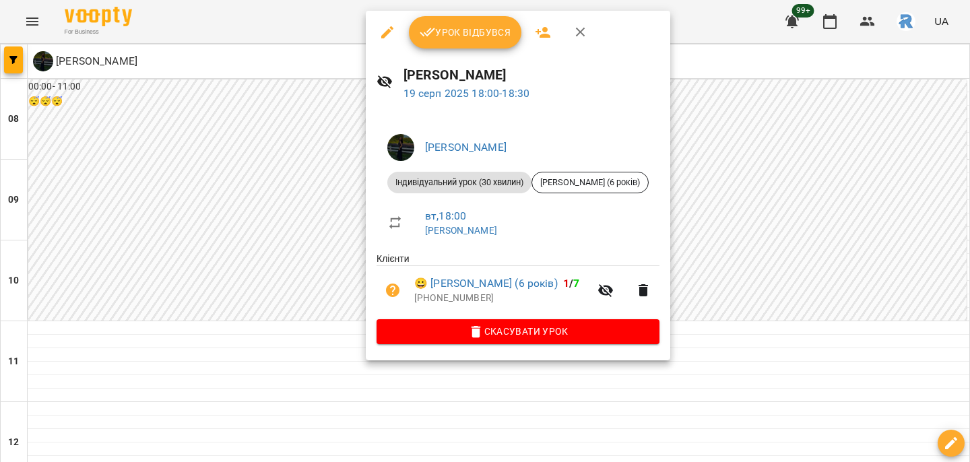
click at [751, 227] on div at bounding box center [485, 231] width 970 height 462
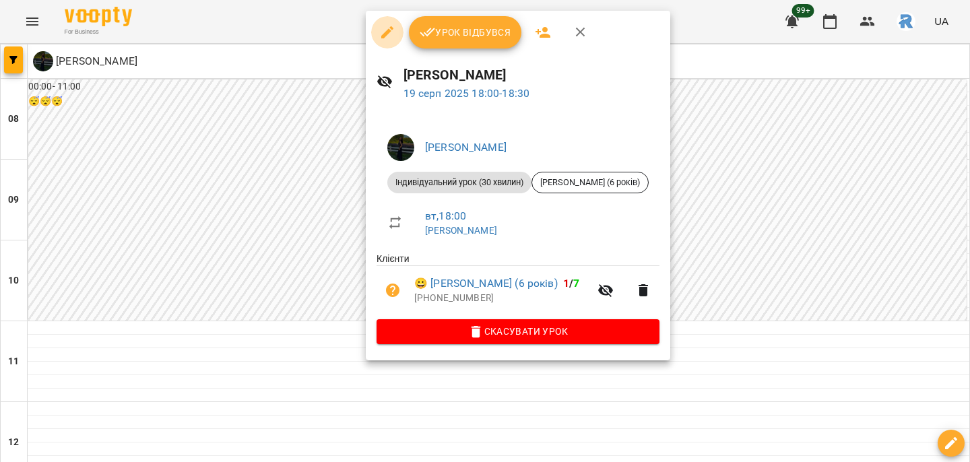
click at [396, 32] on button "button" at bounding box center [387, 32] width 32 height 32
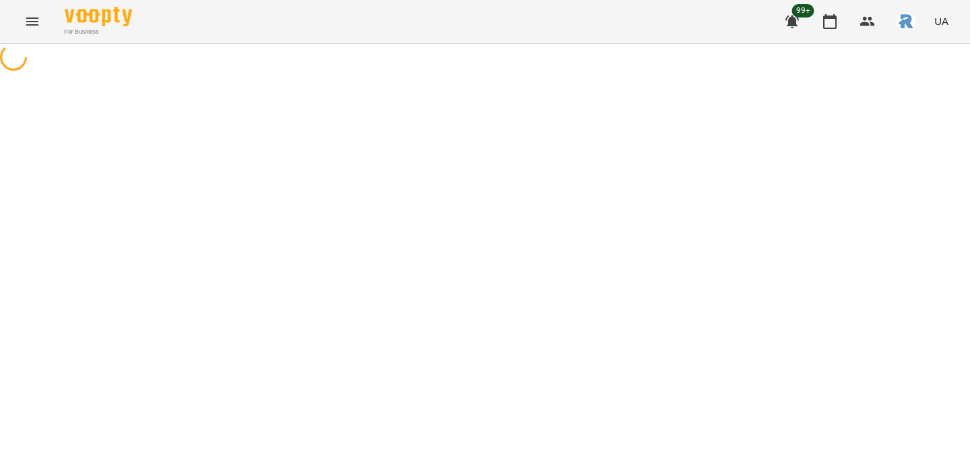
select select "**********"
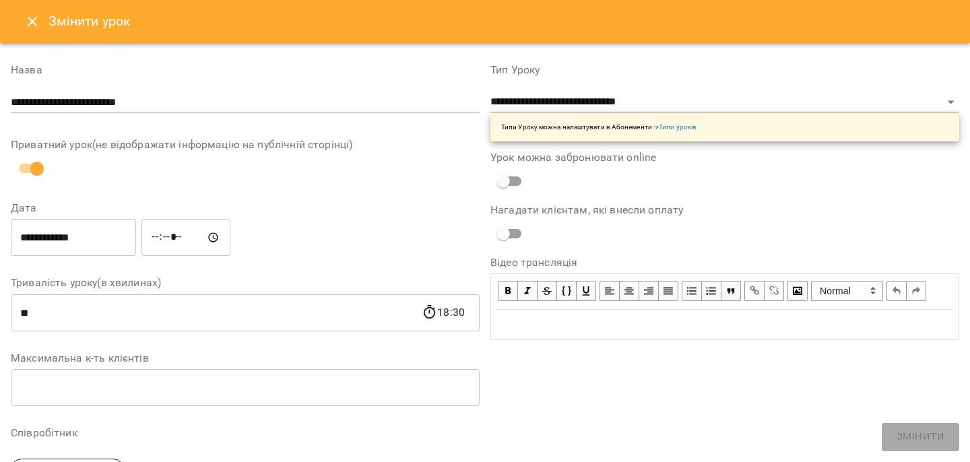
click at [88, 235] on input "**********" at bounding box center [73, 238] width 125 height 38
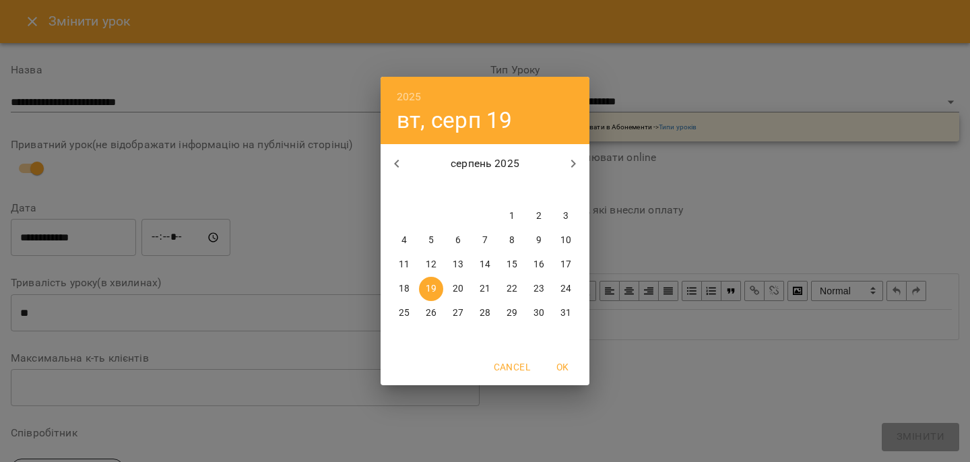
click at [453, 282] on p "20" at bounding box center [457, 288] width 11 height 13
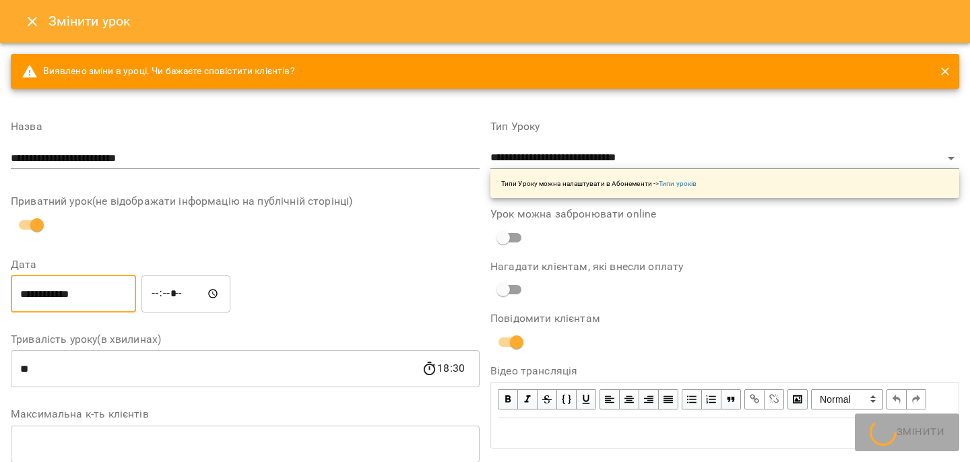
type input "**********"
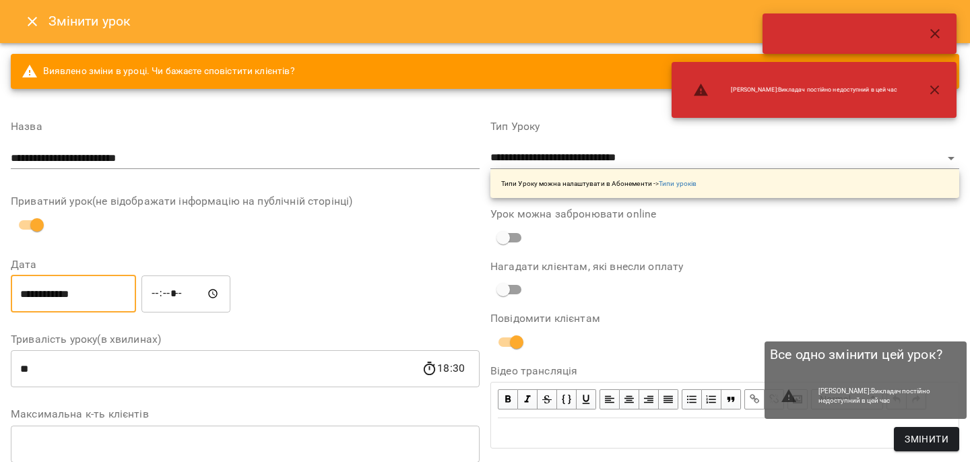
click at [914, 430] on button "Змінити" at bounding box center [926, 439] width 65 height 24
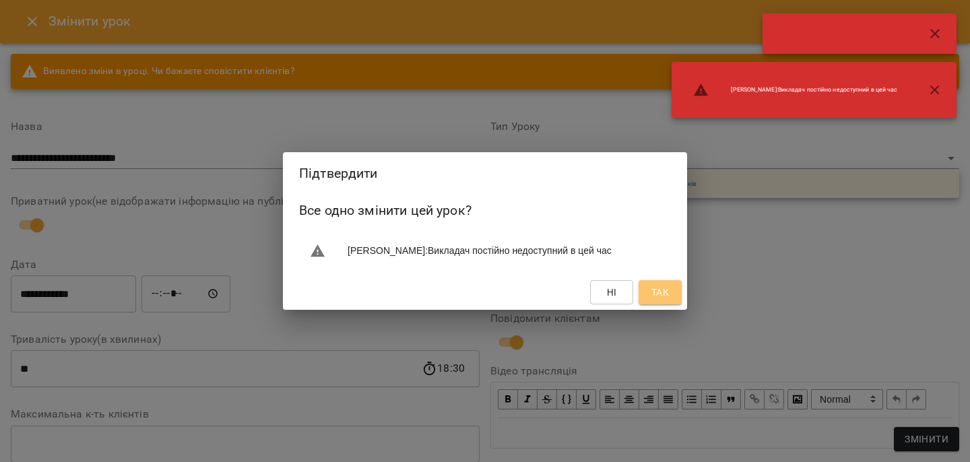
click at [665, 292] on span "Так" at bounding box center [660, 292] width 18 height 16
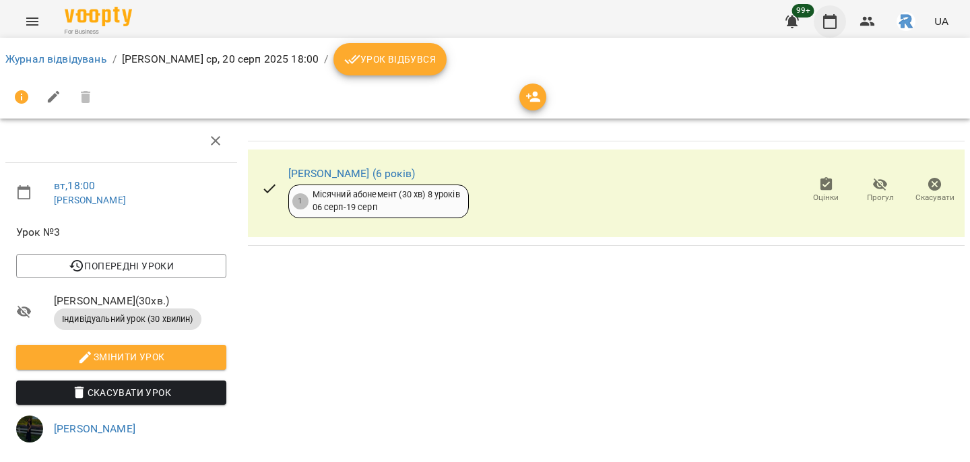
click at [835, 20] on icon "button" at bounding box center [829, 21] width 16 height 16
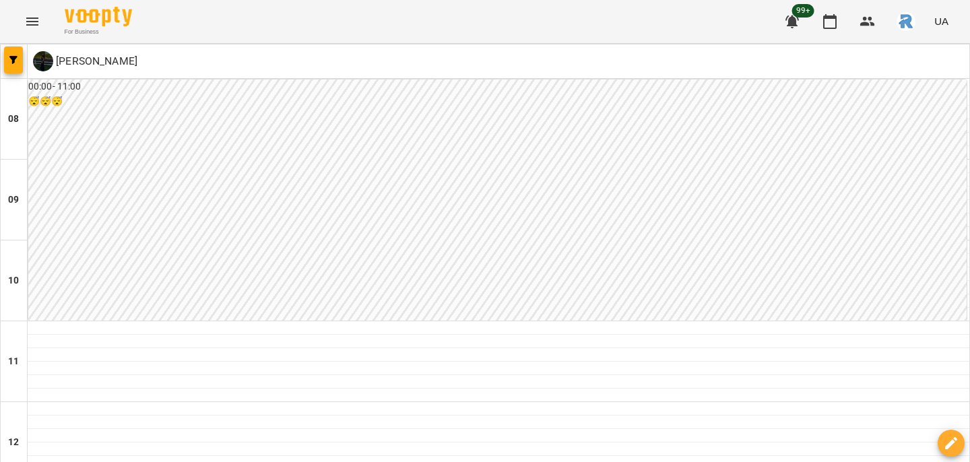
scroll to position [756, 0]
click at [14, 57] on icon "button" at bounding box center [13, 60] width 8 height 8
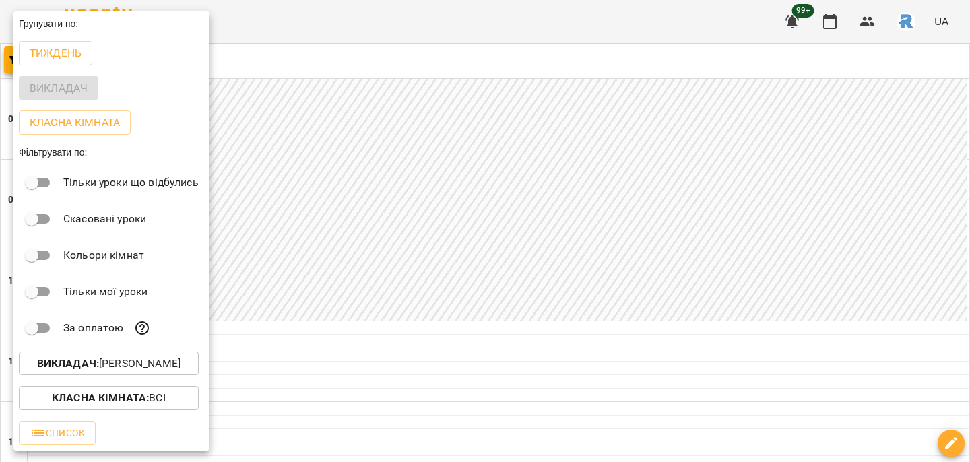
click at [130, 375] on button "Викладач : [PERSON_NAME]" at bounding box center [109, 363] width 180 height 24
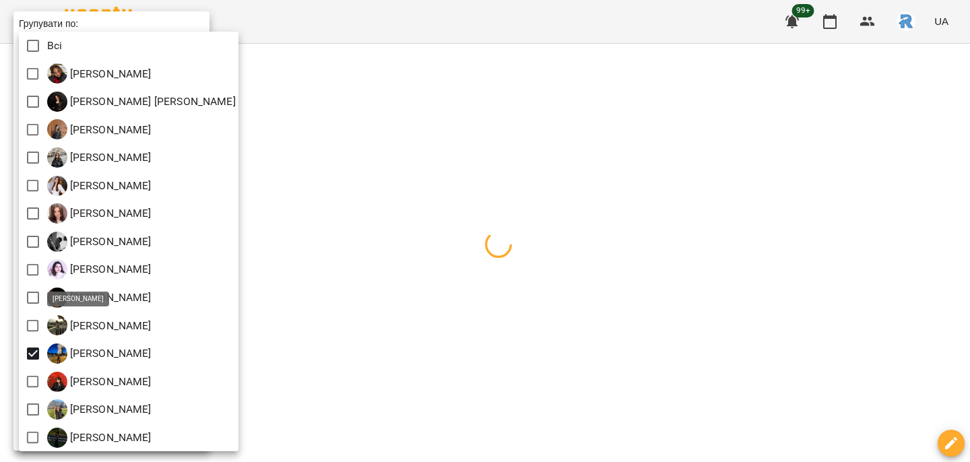
click at [446, 334] on div at bounding box center [485, 231] width 970 height 462
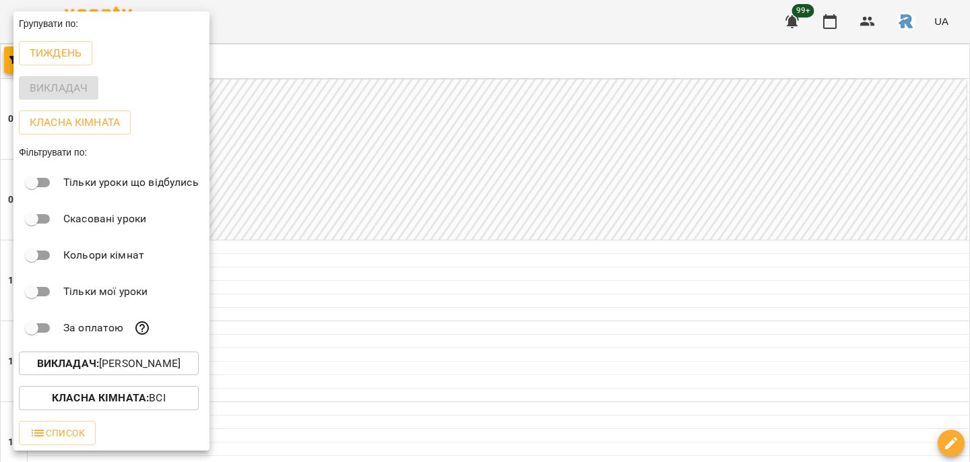
click at [161, 368] on p "Викладач : [PERSON_NAME]" at bounding box center [108, 364] width 143 height 16
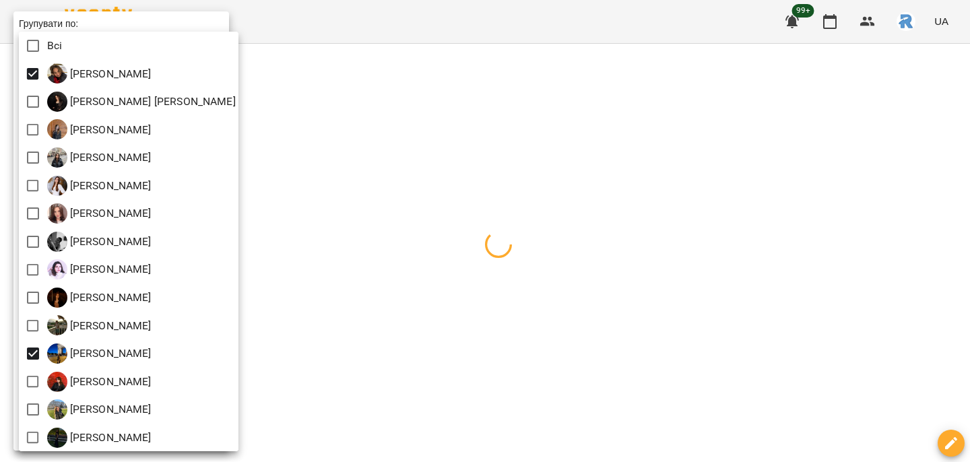
click at [426, 335] on div at bounding box center [485, 231] width 970 height 462
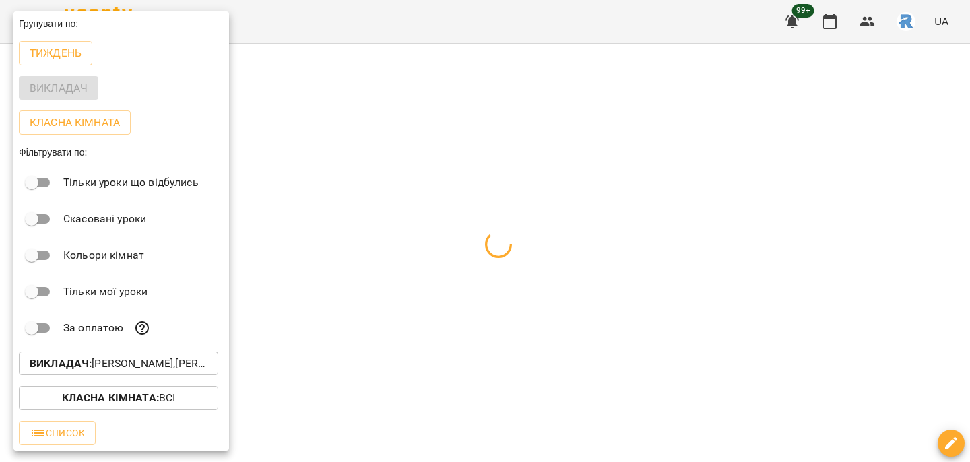
click at [426, 335] on div at bounding box center [485, 231] width 970 height 462
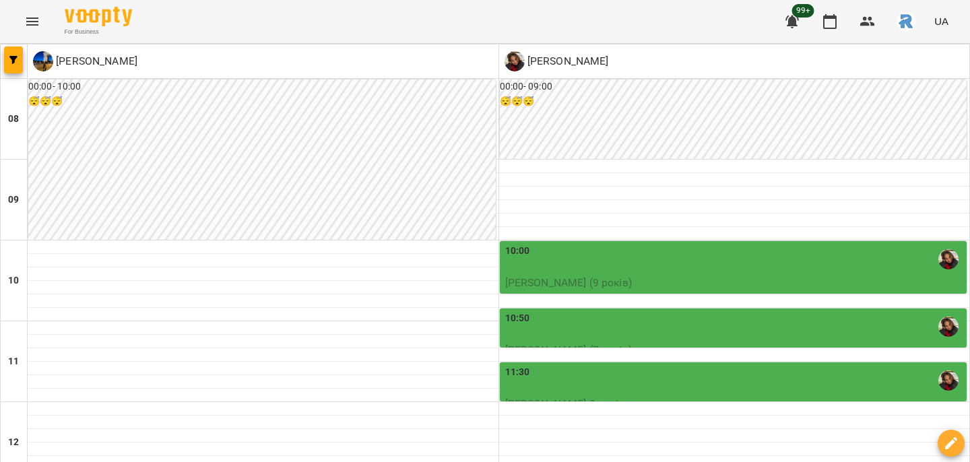
scroll to position [347, 0]
click at [18, 70] on button "button" at bounding box center [13, 59] width 19 height 27
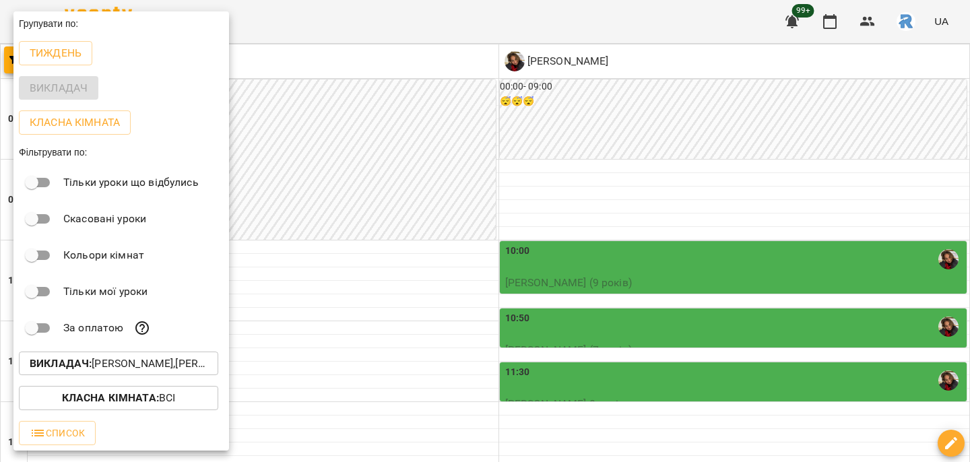
click at [95, 329] on p "За оплатою" at bounding box center [93, 328] width 60 height 16
click at [87, 382] on div "Класна кімната : Всі" at bounding box center [120, 397] width 215 height 35
click at [92, 358] on p "Викладач : [PERSON_NAME],[PERSON_NAME]" at bounding box center [119, 364] width 178 height 16
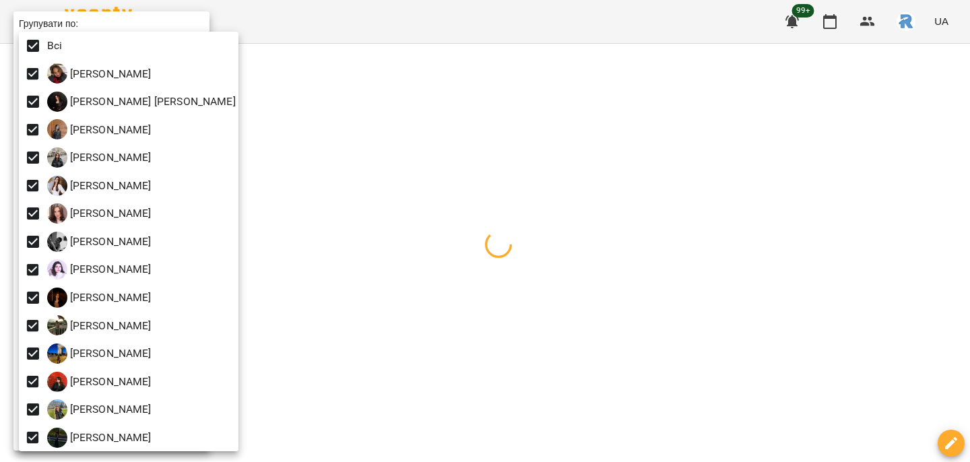
click at [492, 294] on div at bounding box center [485, 231] width 970 height 462
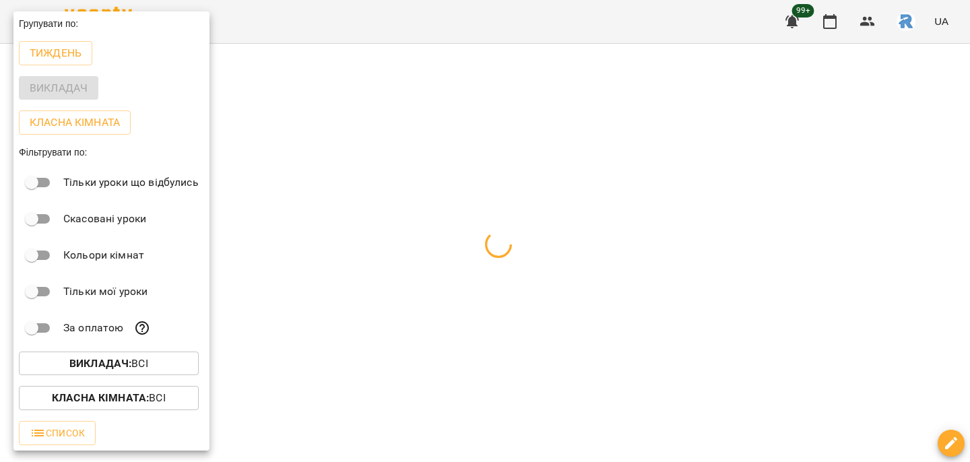
click at [492, 294] on div at bounding box center [485, 231] width 970 height 462
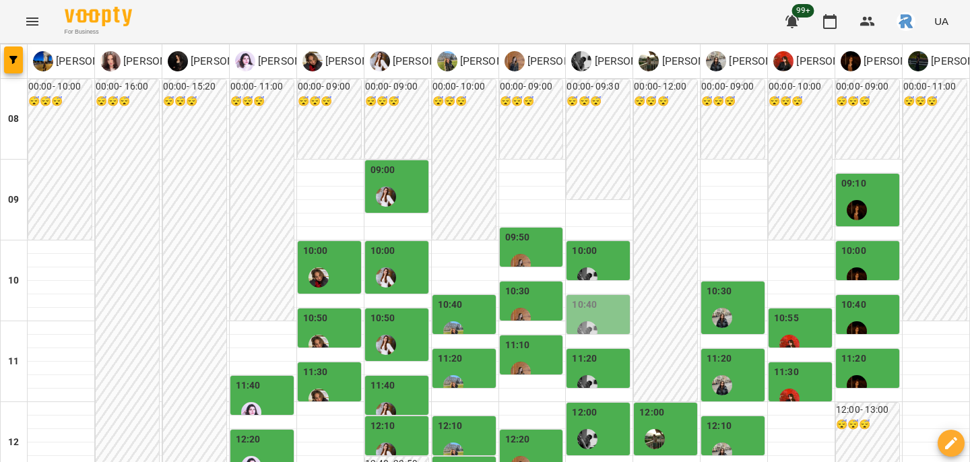
scroll to position [143, 0]
click at [711, 302] on div at bounding box center [721, 317] width 31 height 31
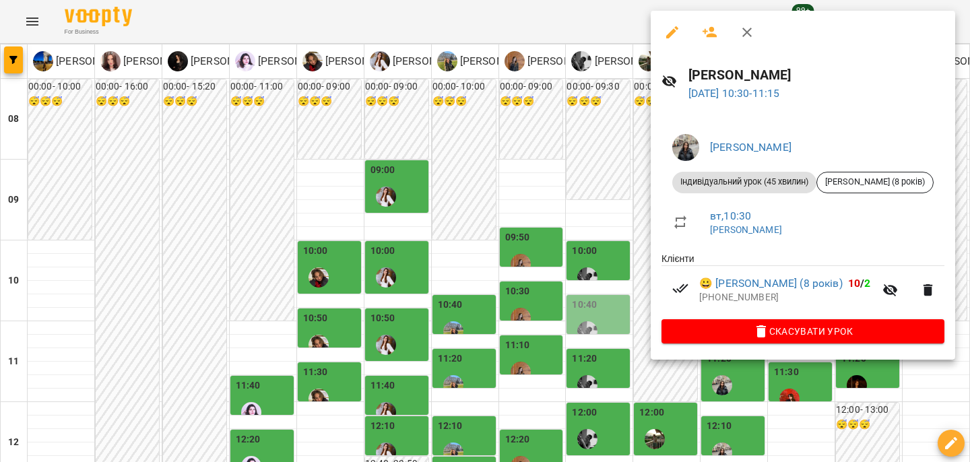
click at [590, 184] on div at bounding box center [485, 231] width 970 height 462
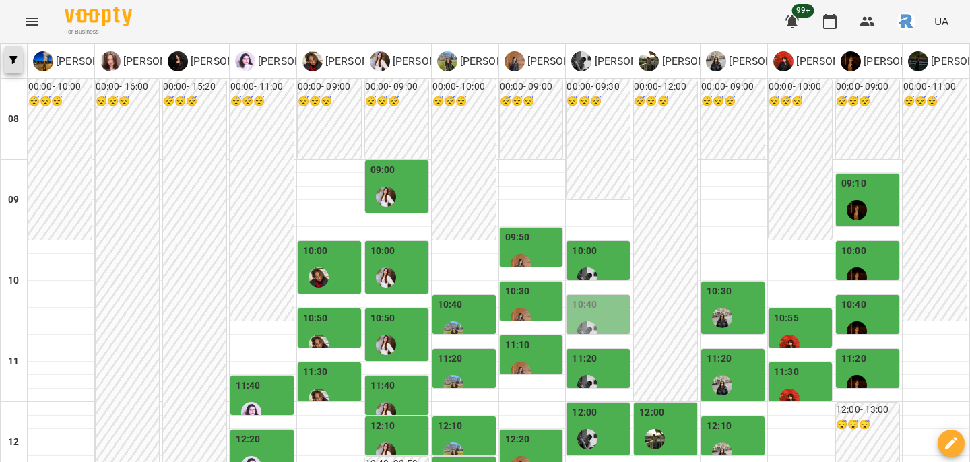
click at [17, 65] on button "button" at bounding box center [13, 59] width 19 height 27
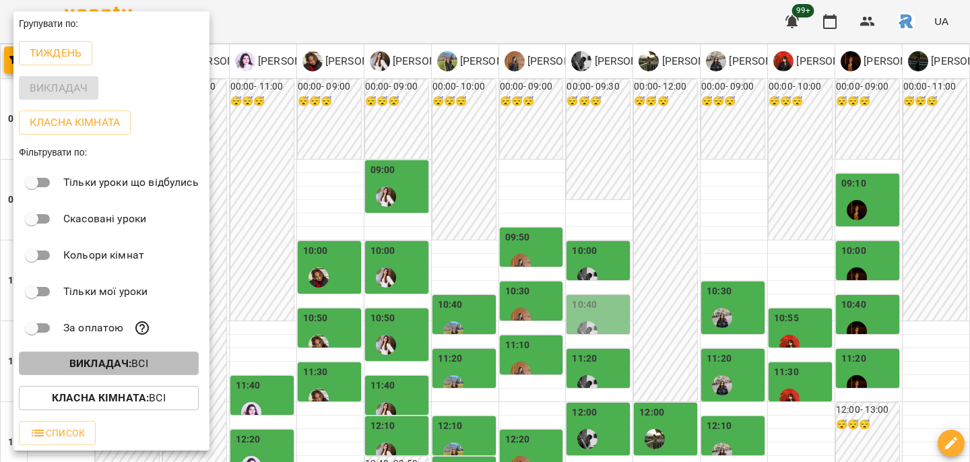
click at [150, 360] on span "Викладач : Всі" at bounding box center [109, 364] width 158 height 16
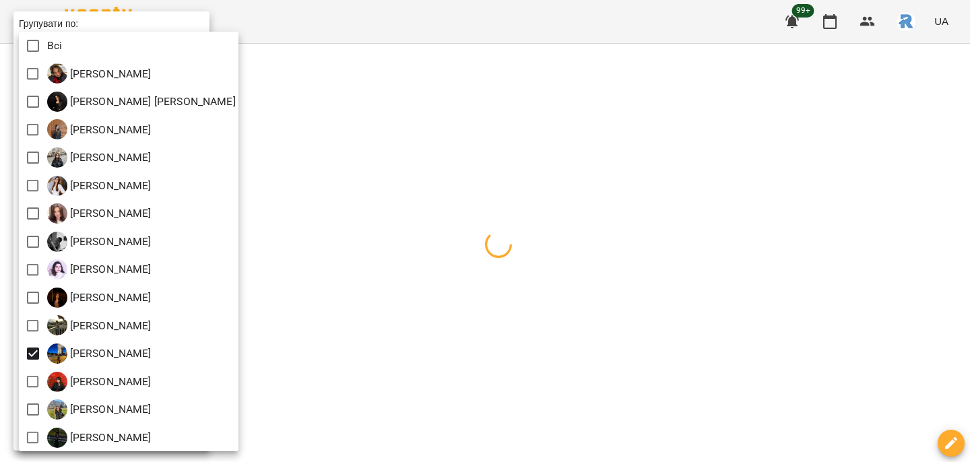
click at [503, 280] on div at bounding box center [485, 231] width 970 height 462
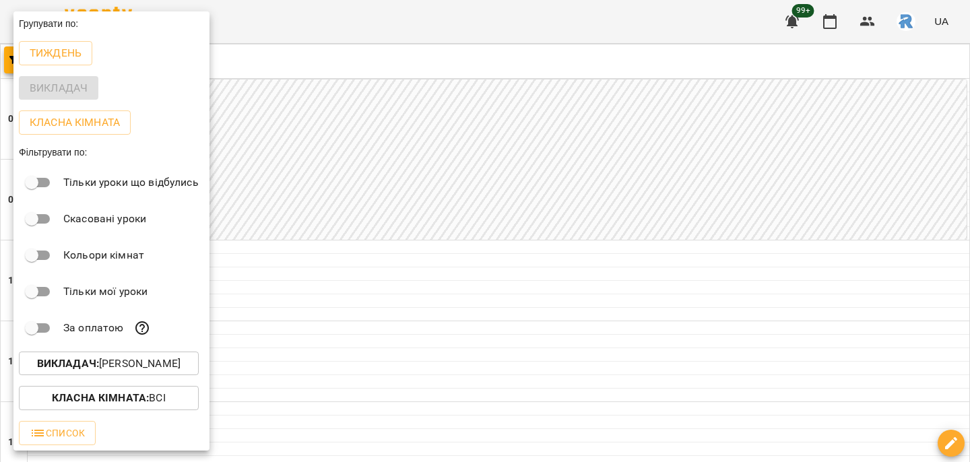
click at [503, 280] on div at bounding box center [485, 231] width 970 height 462
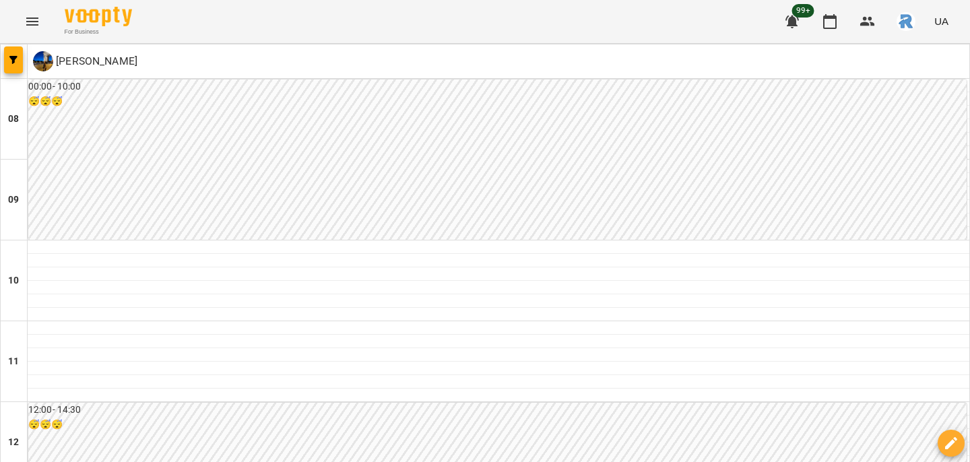
scroll to position [701, 0]
click at [24, 27] on icon "Menu" at bounding box center [32, 21] width 16 height 16
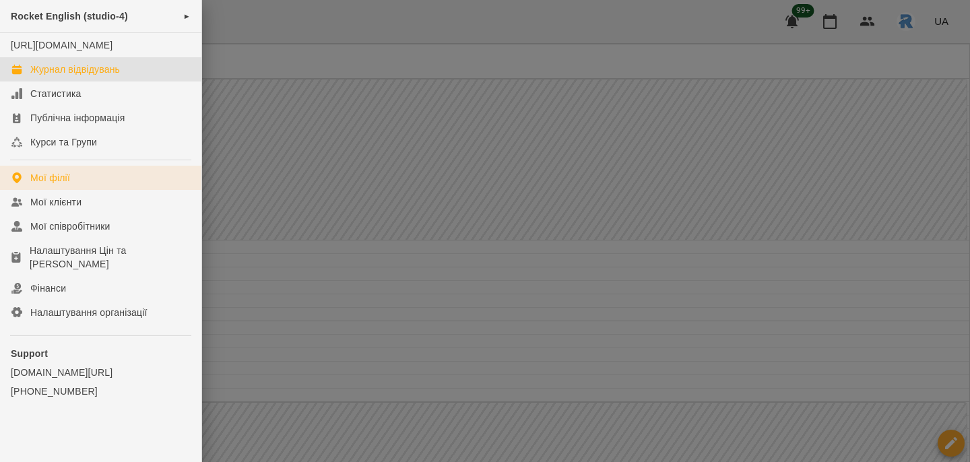
click at [47, 184] on div "Мої філії" at bounding box center [50, 177] width 40 height 13
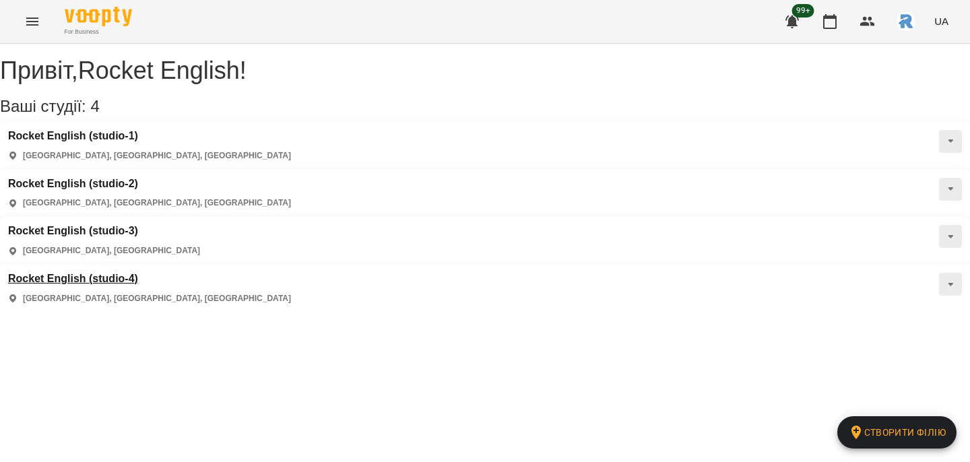
click at [112, 273] on h3 "Rocket English (studio-4)" at bounding box center [149, 279] width 283 height 12
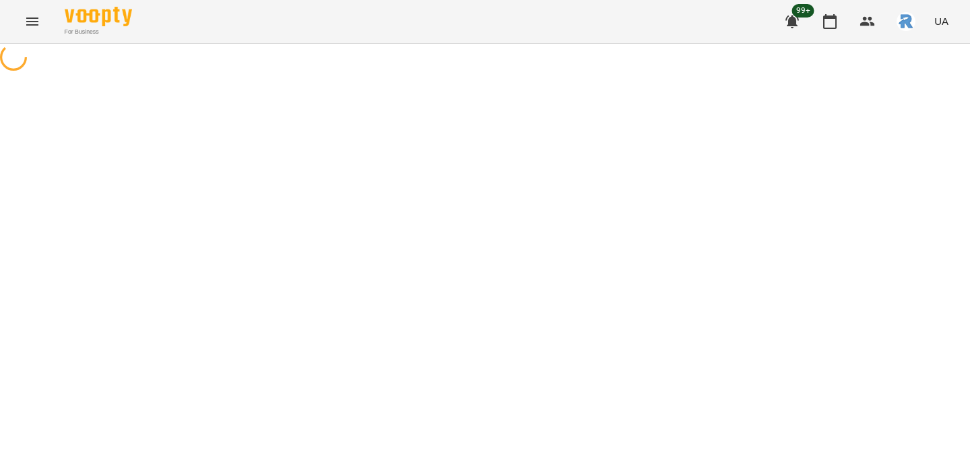
click at [41, 36] on div "For Business 99+ UA" at bounding box center [485, 21] width 970 height 43
click at [32, 18] on icon "Menu" at bounding box center [32, 21] width 16 height 16
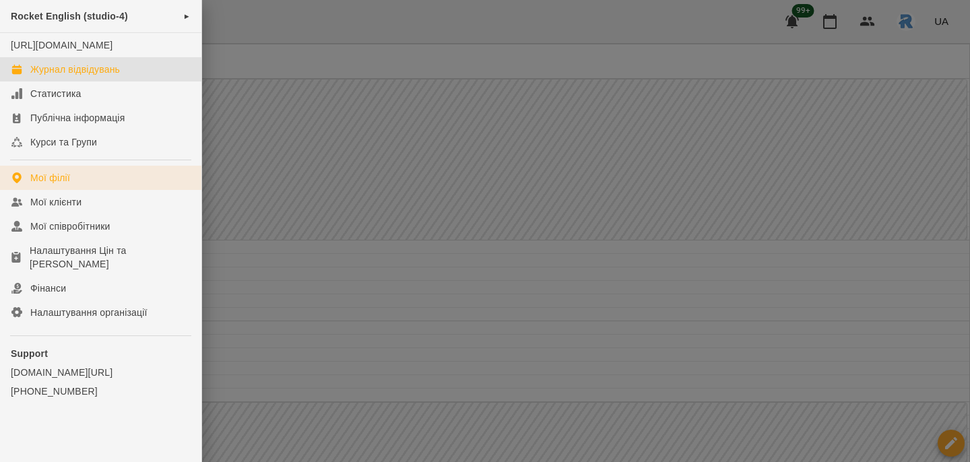
click at [57, 184] on div "Мої філії" at bounding box center [50, 177] width 40 height 13
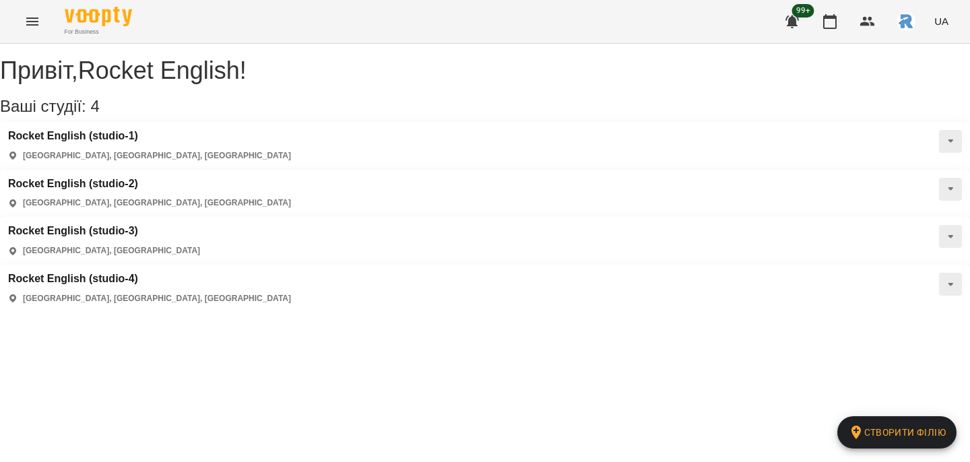
click at [100, 141] on div "Rocket English (studio-1) [GEOGRAPHIC_DATA], [GEOGRAPHIC_DATA], [GEOGRAPHIC_DAT…" at bounding box center [485, 146] width 970 height 48
click at [102, 142] on h3 "Rocket English (studio-1)" at bounding box center [149, 136] width 283 height 12
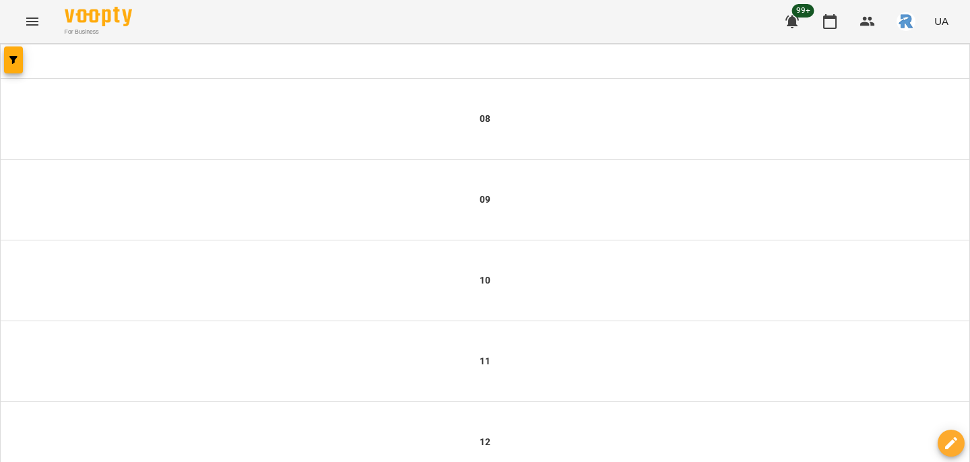
scroll to position [436, 0]
click at [13, 59] on icon "button" at bounding box center [13, 60] width 8 height 8
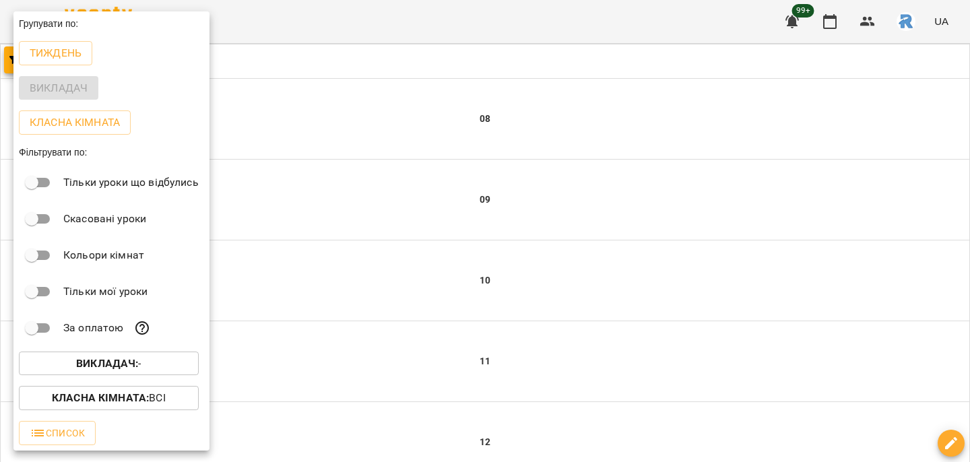
click at [116, 362] on b "Викладач :" at bounding box center [107, 363] width 62 height 13
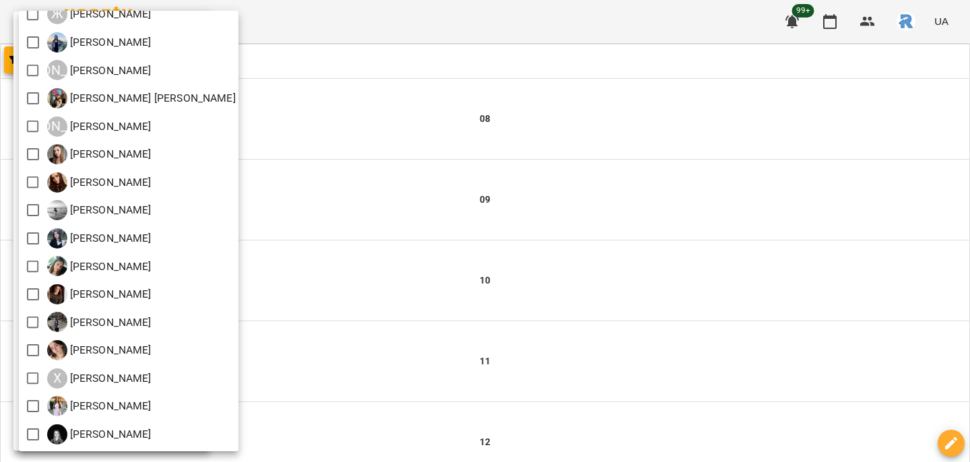
scroll to position [234, 0]
click at [466, 274] on div at bounding box center [485, 231] width 970 height 462
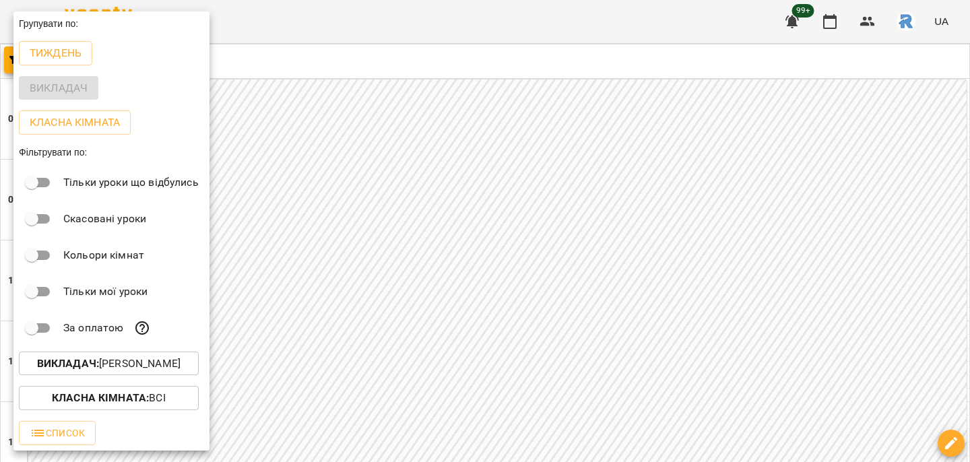
click at [466, 274] on div at bounding box center [485, 231] width 970 height 462
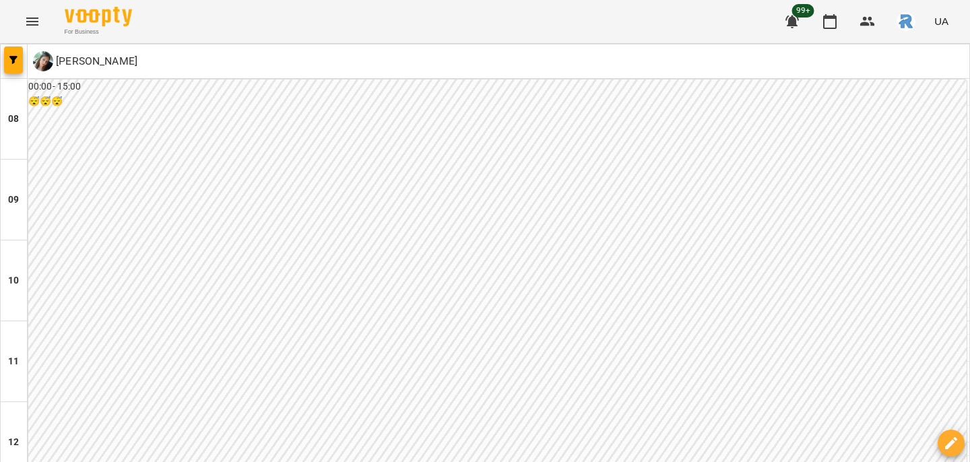
scroll to position [768, 0]
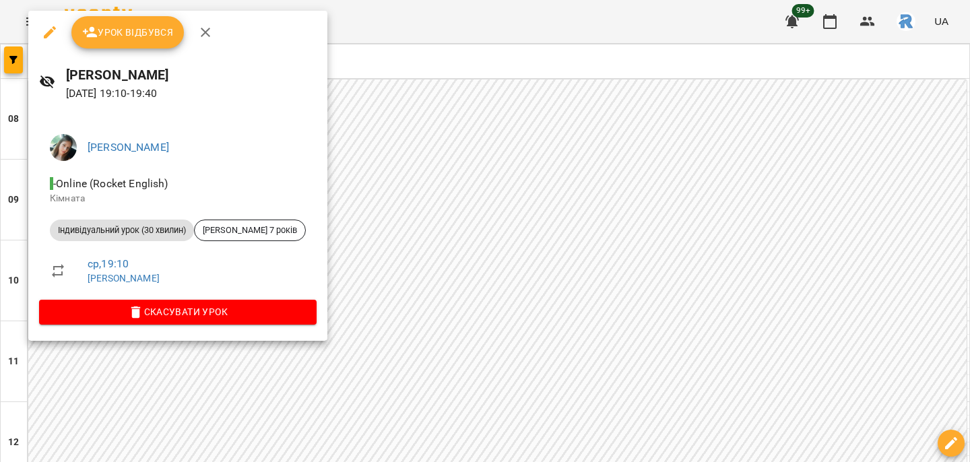
click at [490, 225] on div at bounding box center [485, 231] width 970 height 462
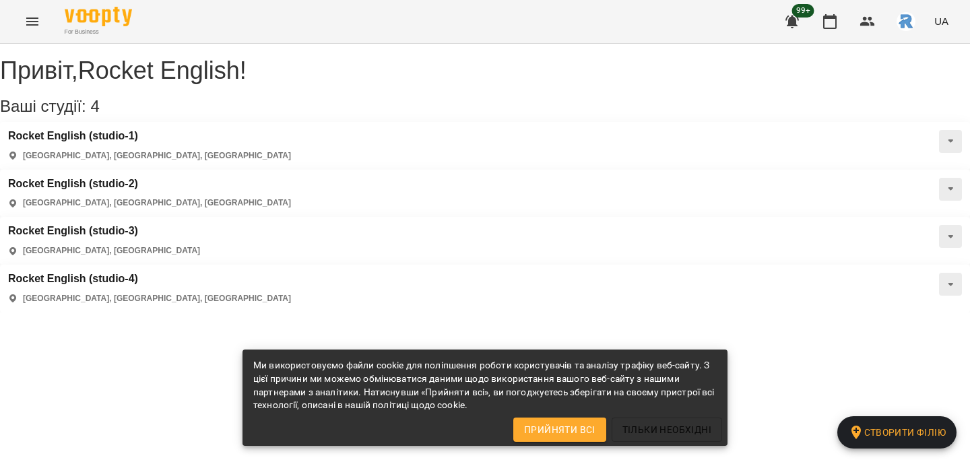
click at [135, 293] on p "[GEOGRAPHIC_DATA], [GEOGRAPHIC_DATA], [GEOGRAPHIC_DATA]" at bounding box center [157, 298] width 268 height 11
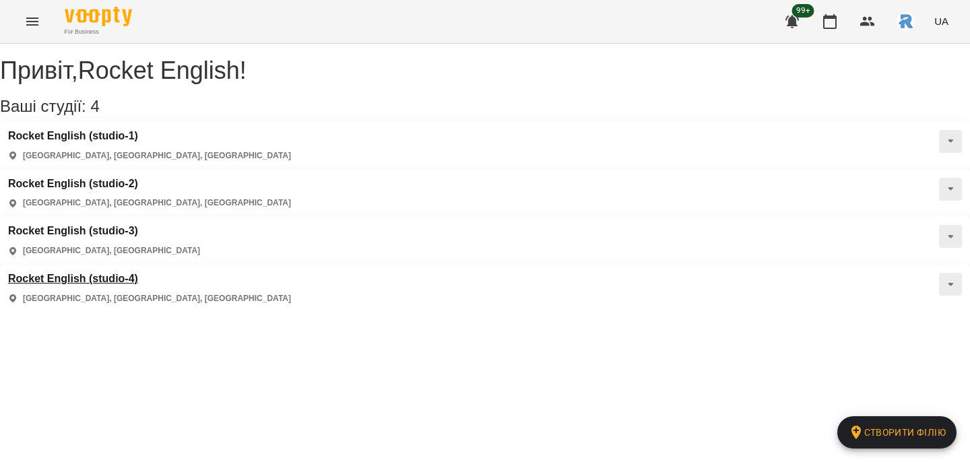
click at [135, 273] on h3 "Rocket English (studio-4)" at bounding box center [149, 279] width 283 height 12
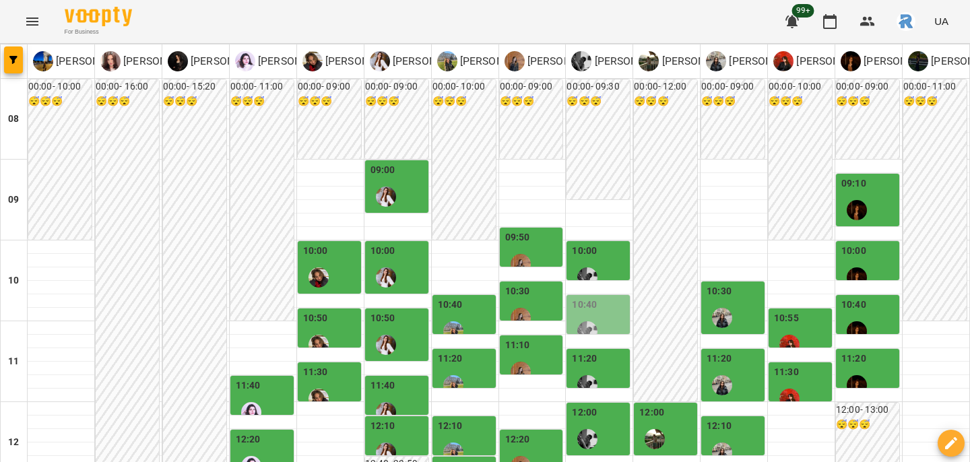
click at [458, 310] on label "10:40" at bounding box center [450, 305] width 25 height 15
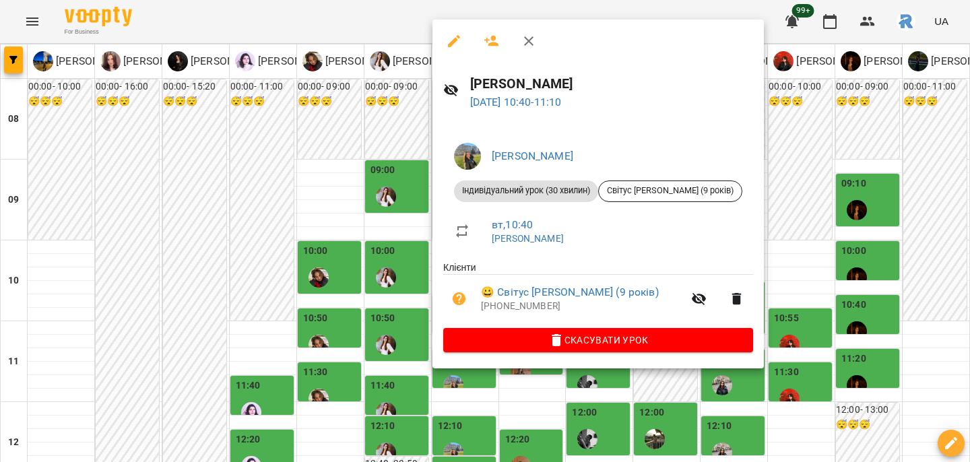
click at [353, 295] on div at bounding box center [485, 231] width 970 height 462
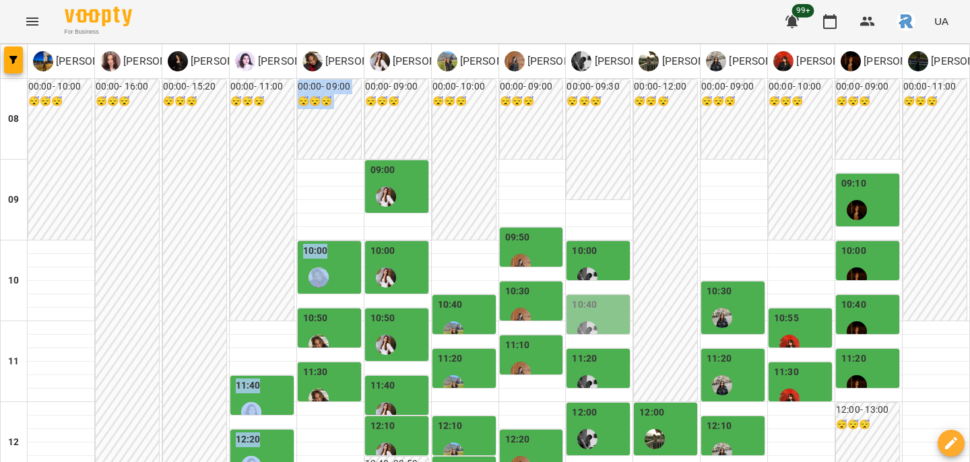
drag, startPoint x: 281, startPoint y: 320, endPoint x: 336, endPoint y: 293, distance: 60.8
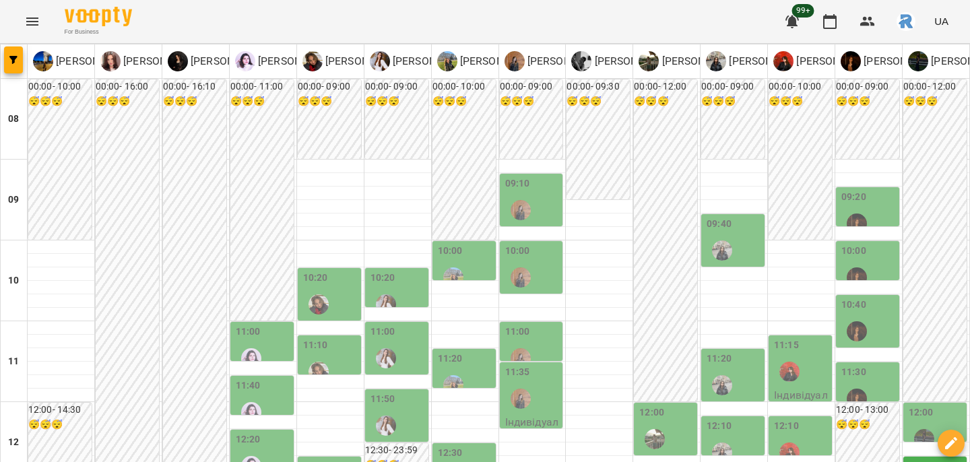
scroll to position [110, 0]
